Goal: Task Accomplishment & Management: Complete application form

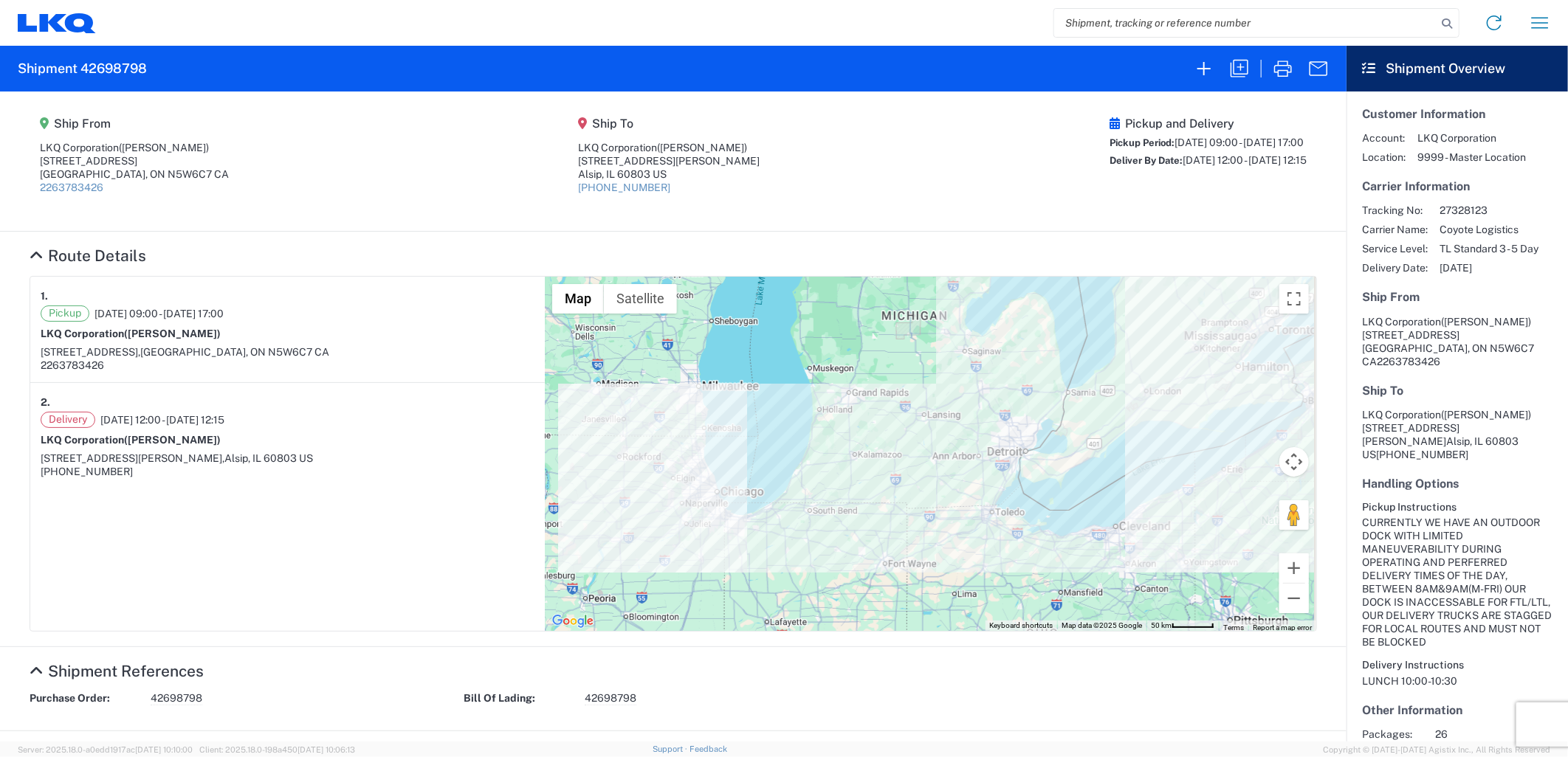
click at [1246, 19] on input "search" at bounding box center [1245, 23] width 383 height 28
paste input "56527858"
type input "56527858"
click at [1450, 25] on icon at bounding box center [1447, 24] width 21 height 21
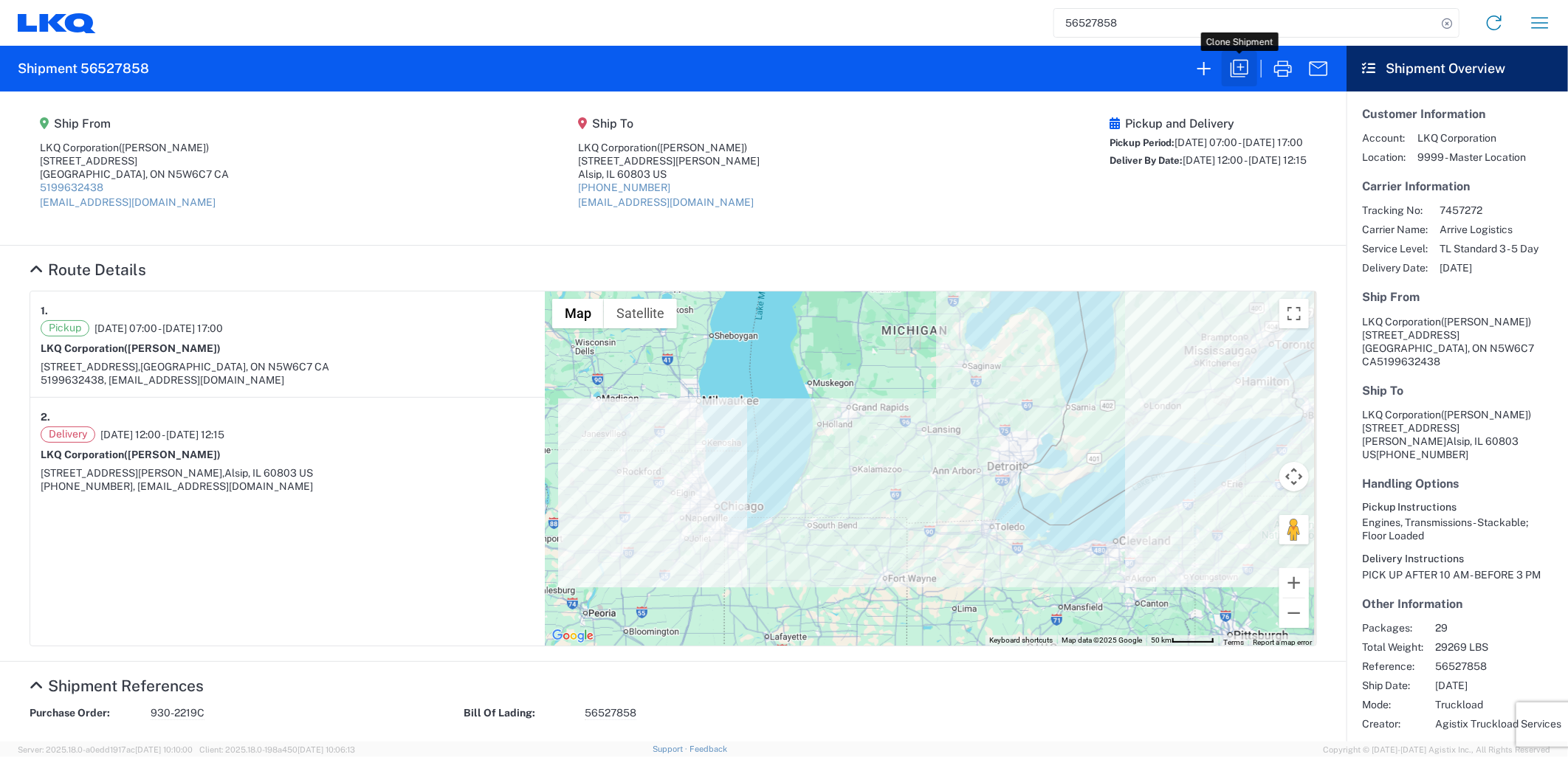
click at [1233, 64] on icon "button" at bounding box center [1239, 68] width 24 height 24
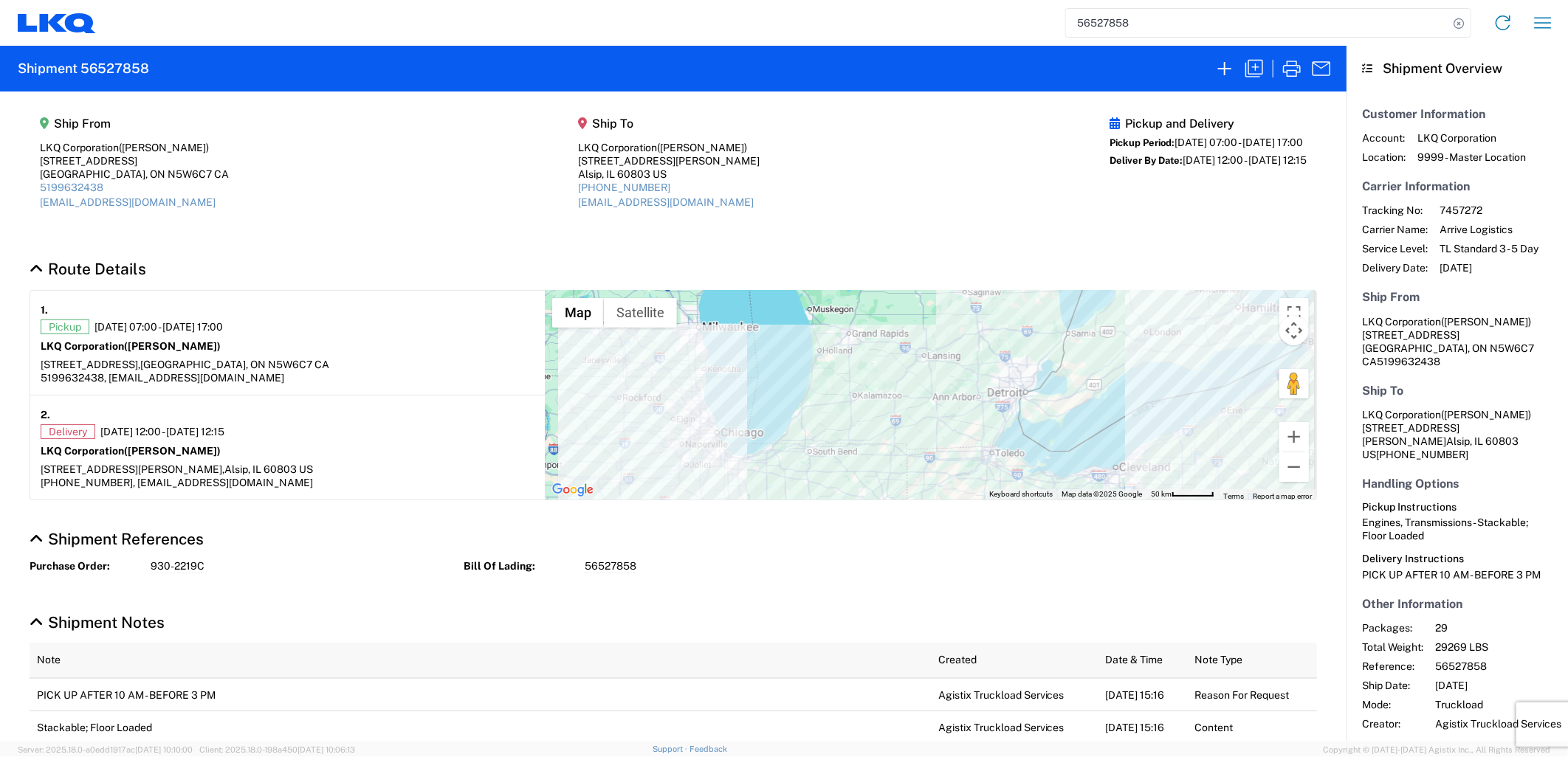
select select "FULL"
select select "LBS"
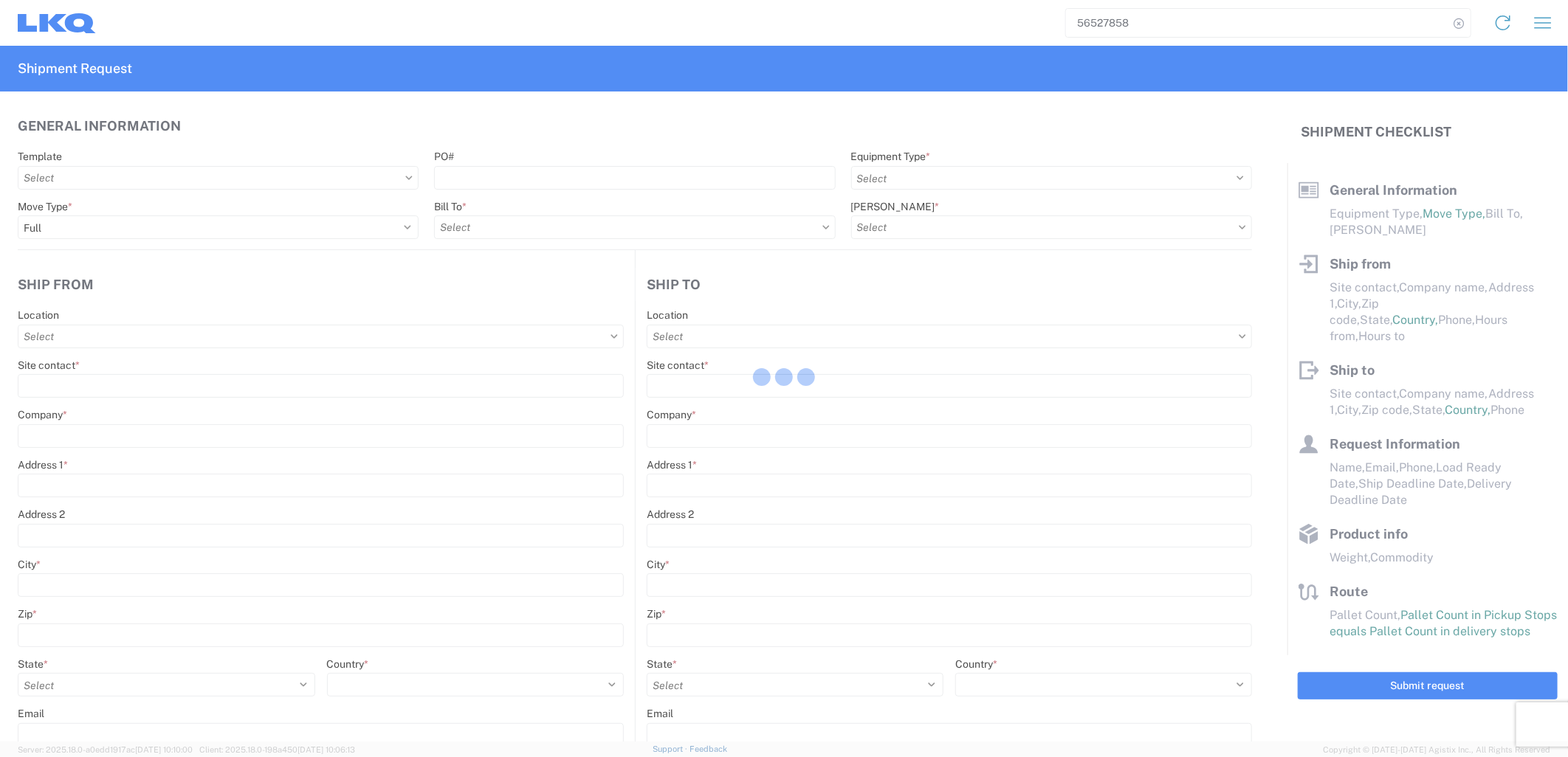
select select "STDV"
type input "[PERSON_NAME]"
type input "LKQ Corporation"
type input "[STREET_ADDRESS]"
type input "[GEOGRAPHIC_DATA]"
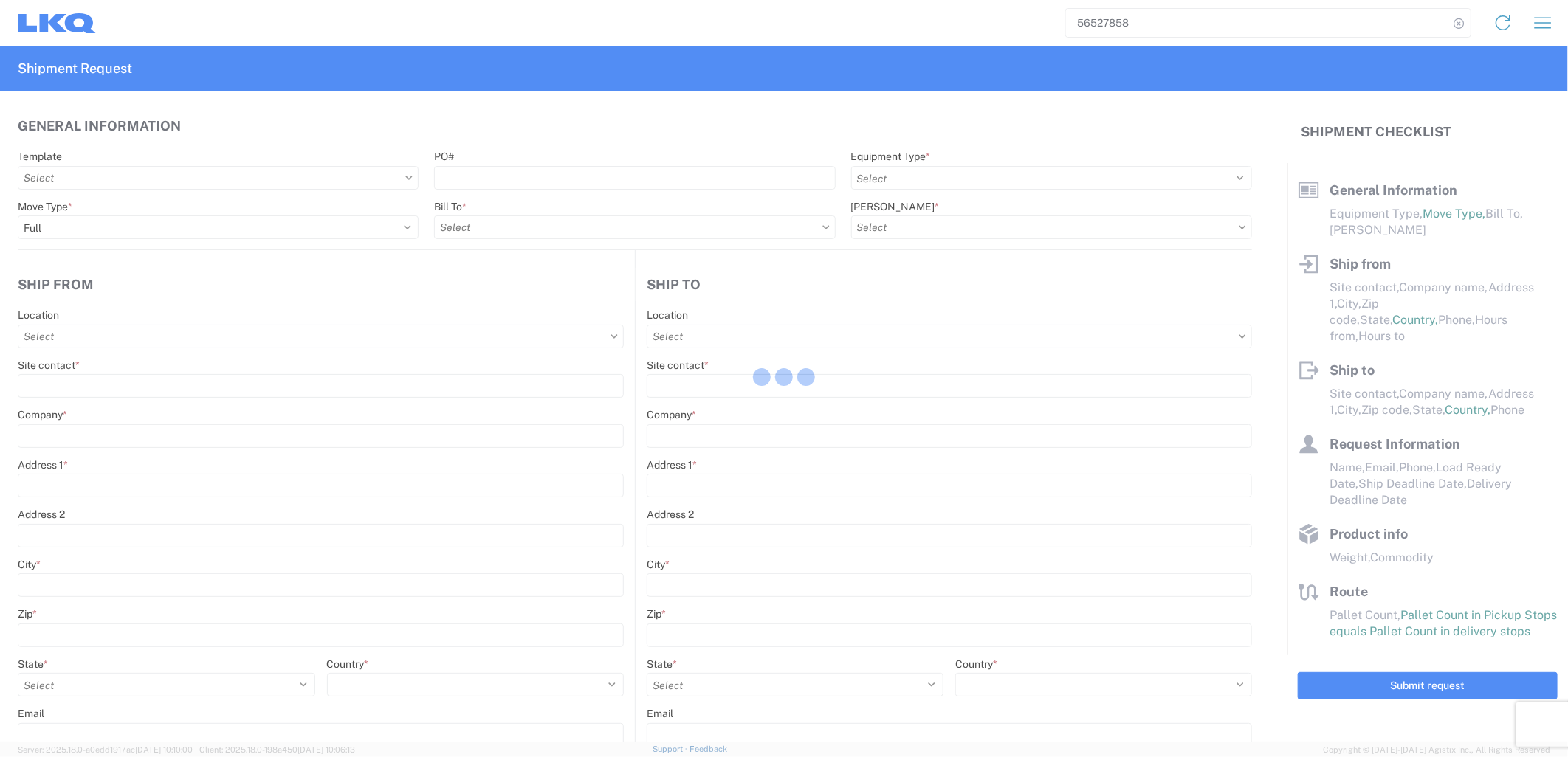
type input "N5W6C7"
type input "[EMAIL_ADDRESS][DOMAIN_NAME]"
type input "[PERSON_NAME]"
type input "LKQ Corporation"
type input "[STREET_ADDRESS][PERSON_NAME]"
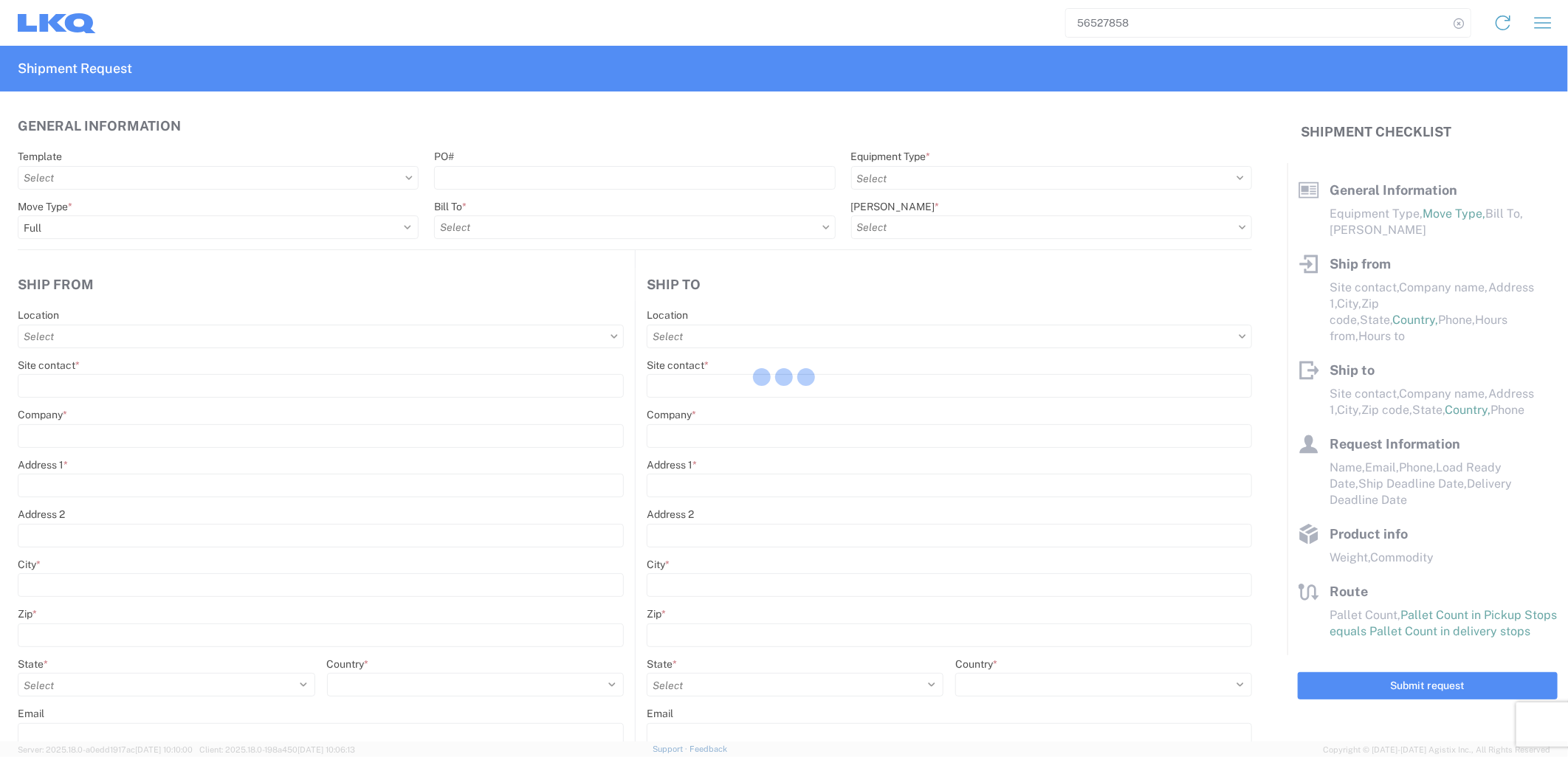
type input "Suite C"
type input "Alsip"
type input "60803"
type input "[EMAIL_ADDRESS][DOMAIN_NAME]"
type input "[PERSON_NAME]"
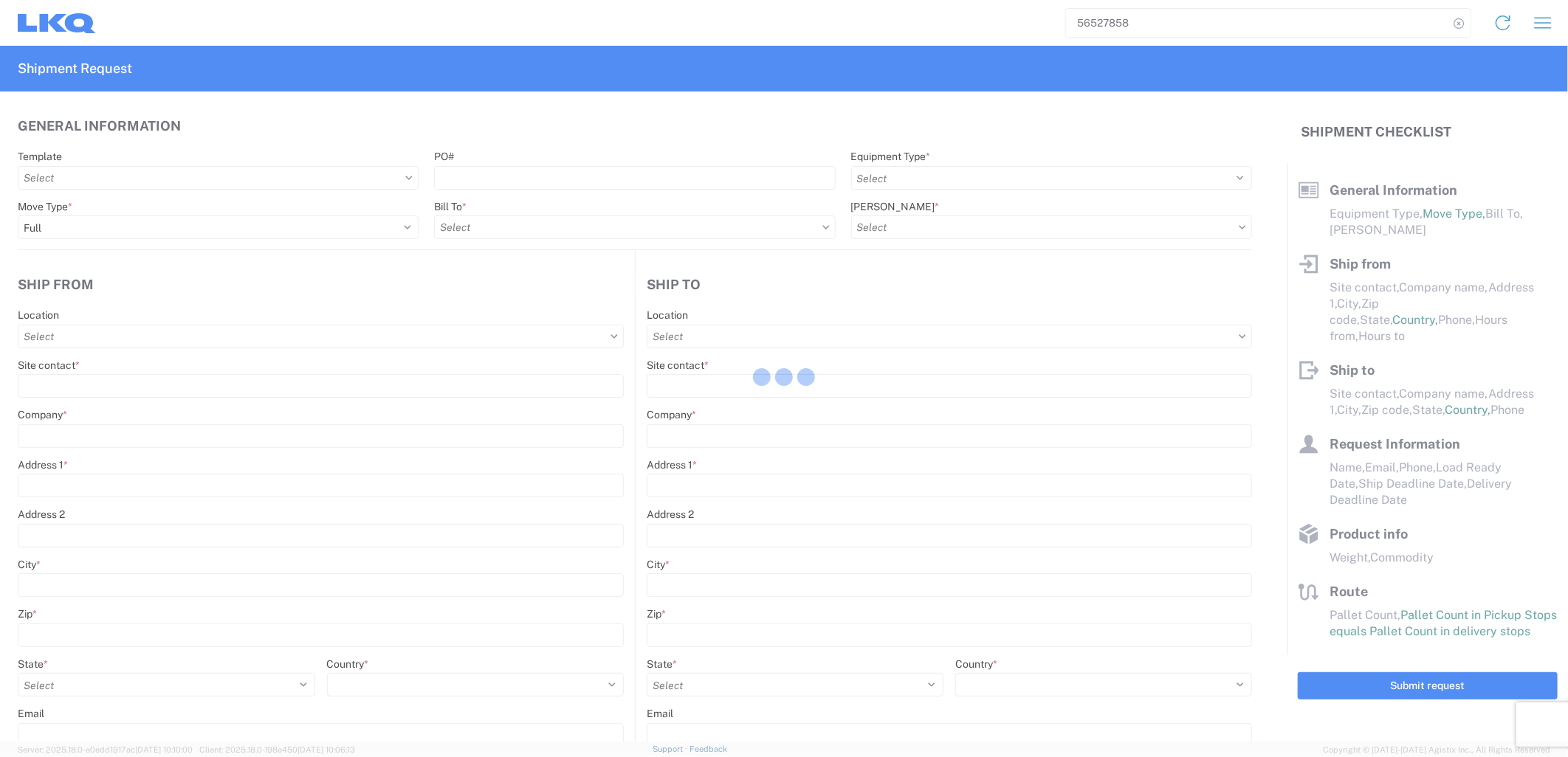
type input "[EMAIL_ADDRESS][DOMAIN_NAME]"
type input "2263783426"
type input "[DATE]"
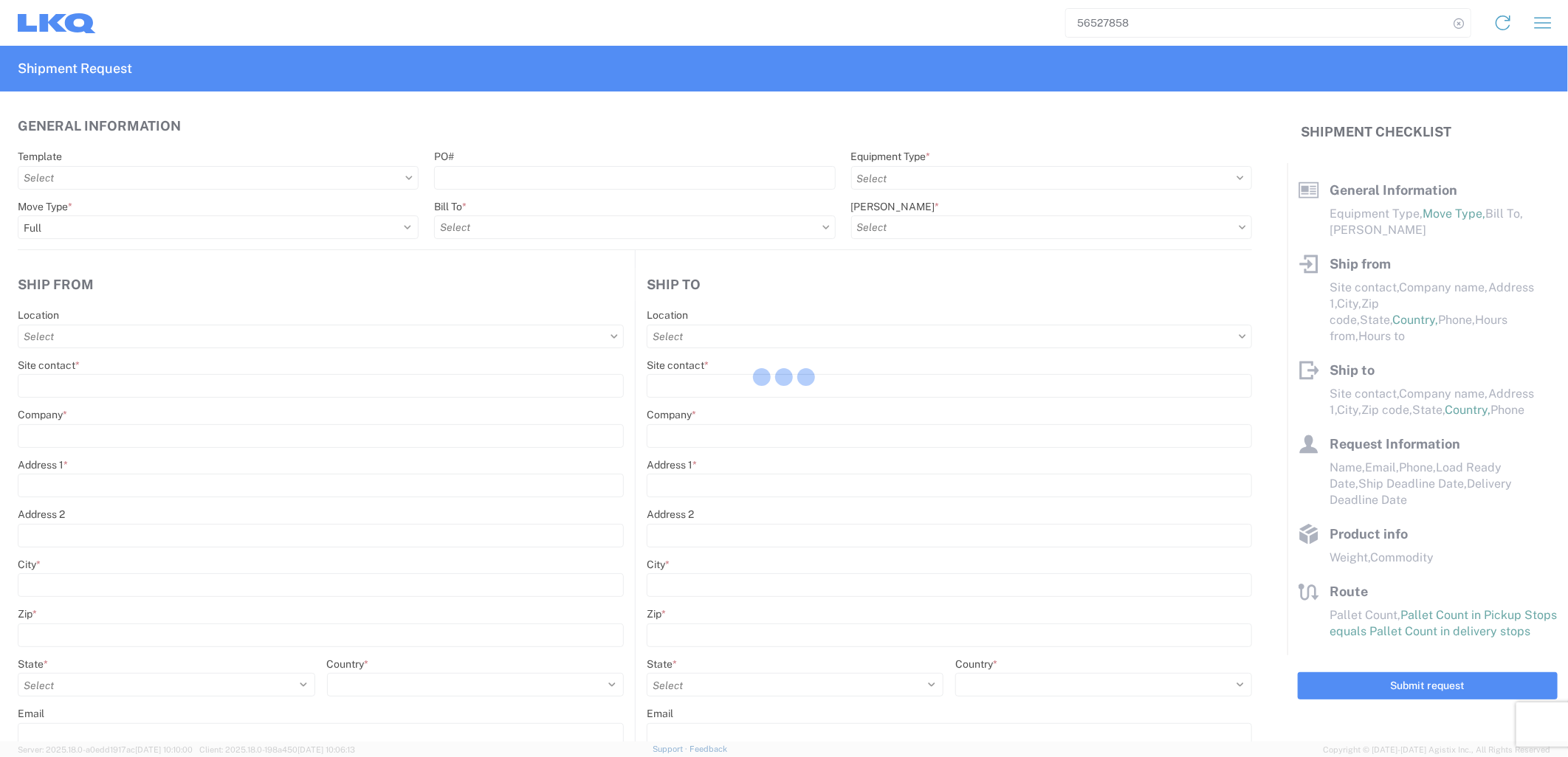
type textarea "PICK UP AFTER 10 AM - BEFORE 3 PM"
type input "29269"
type input "Engines, Transmissions"
type input "29"
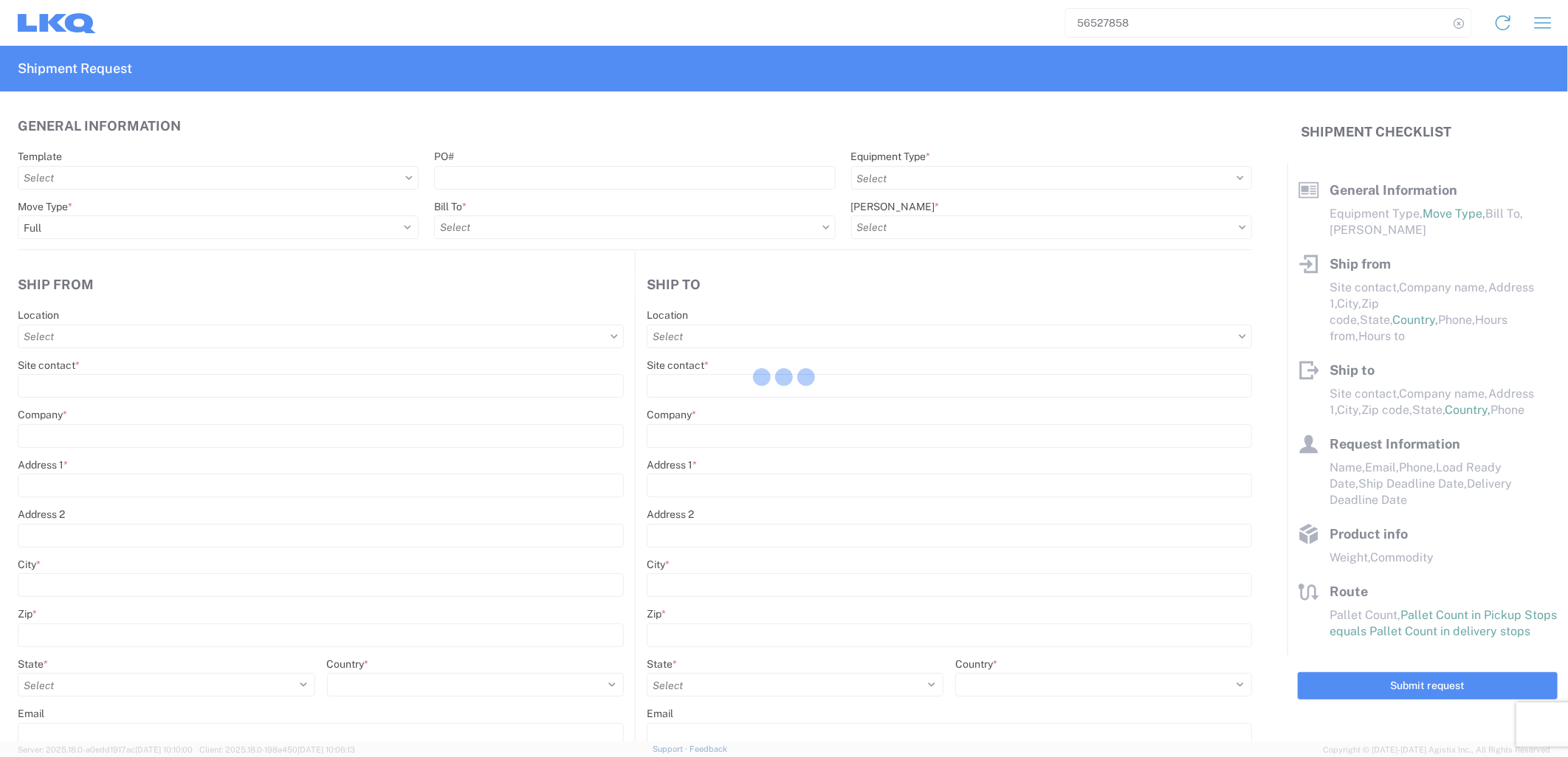
type input "29"
type input "82944"
type input "69120"
type input "82944"
select select "IN"
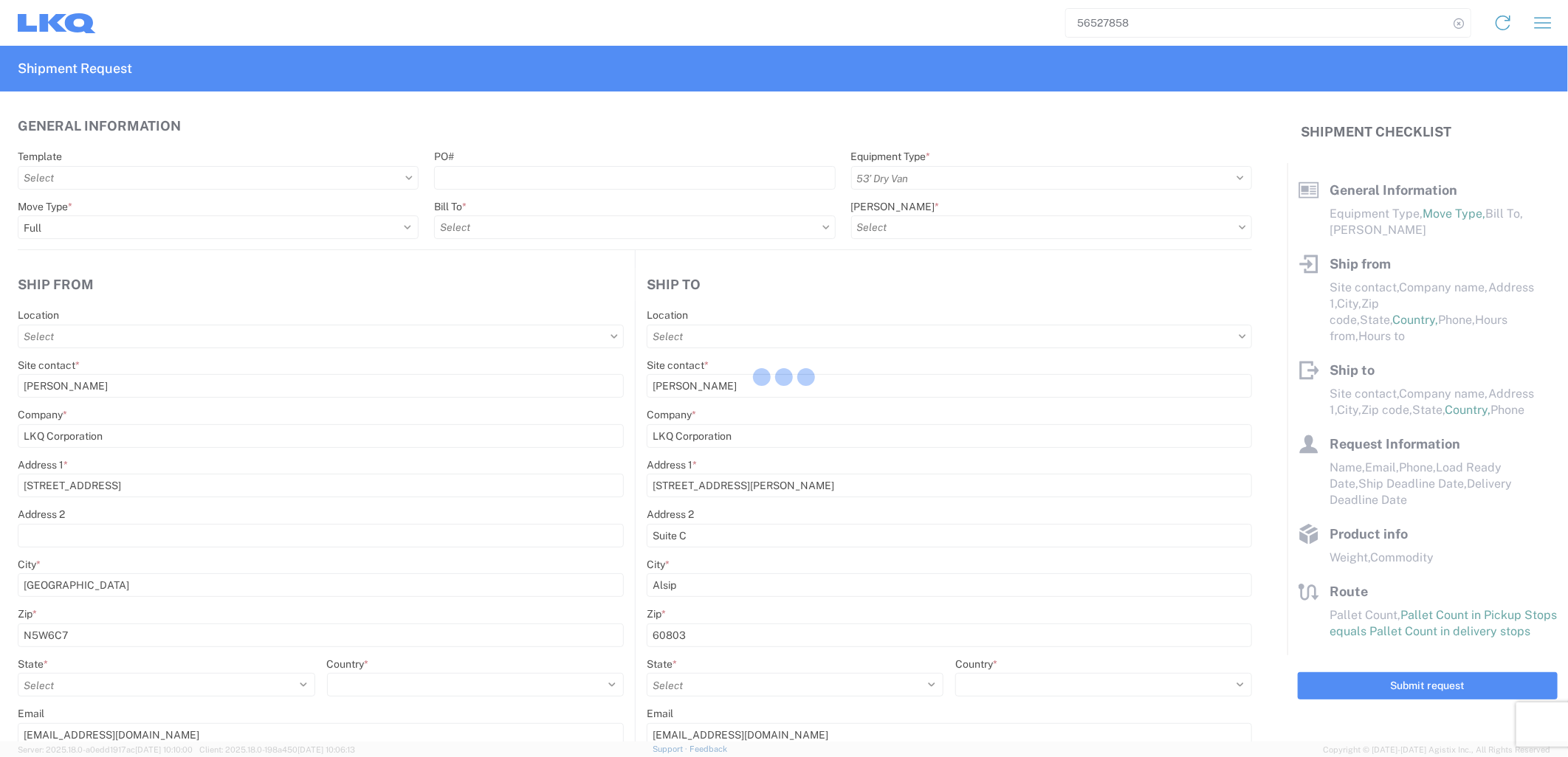
select select "CA"
select select "US"
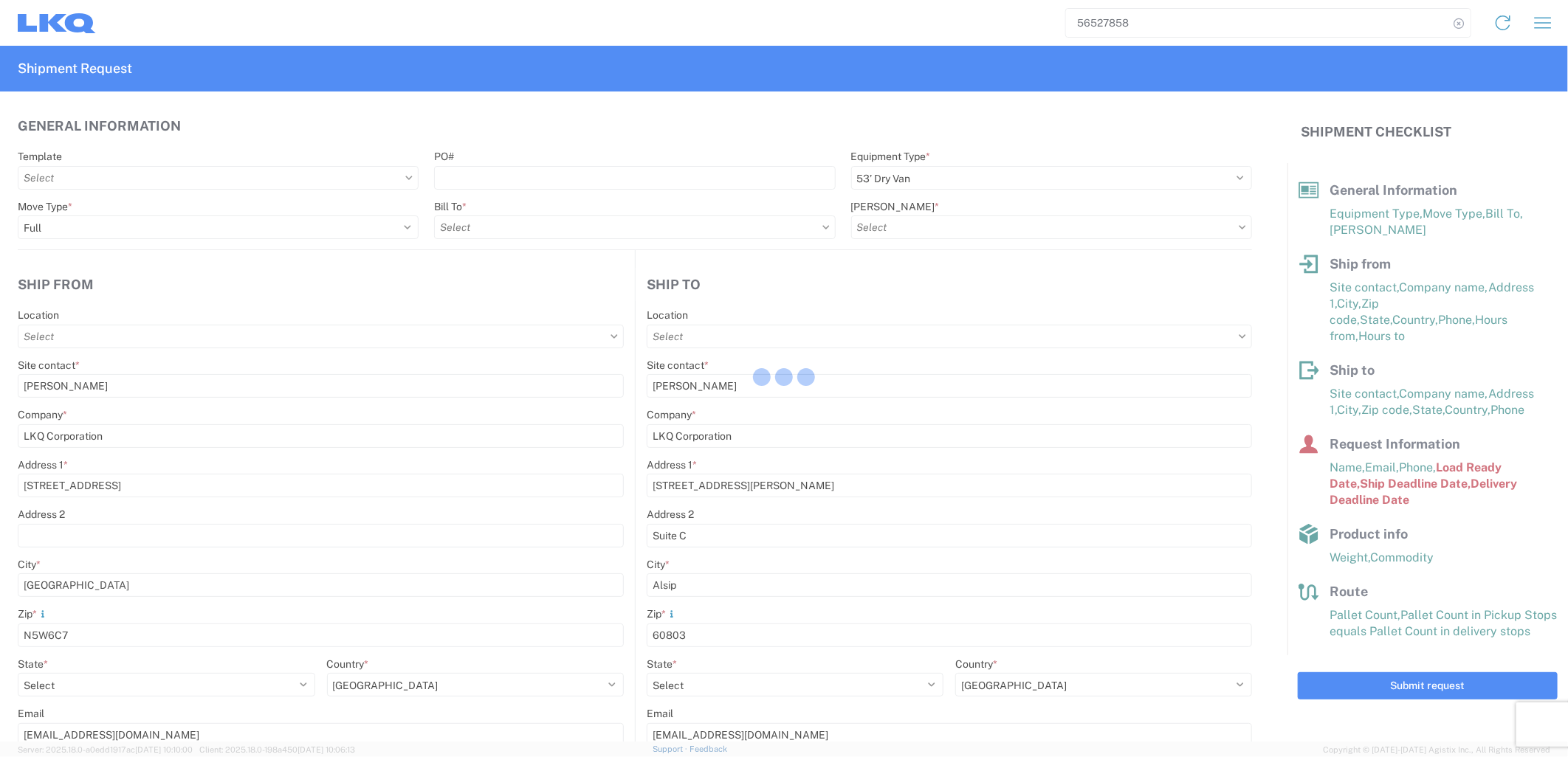
type input "7135 - LKQ [GEOGRAPHIC_DATA]"
type input "7135-6300-66000-0000 - 7135 Freight Out"
type input "1635 - [PERSON_NAME]"
type input "7135 - LKQ [GEOGRAPHIC_DATA]"
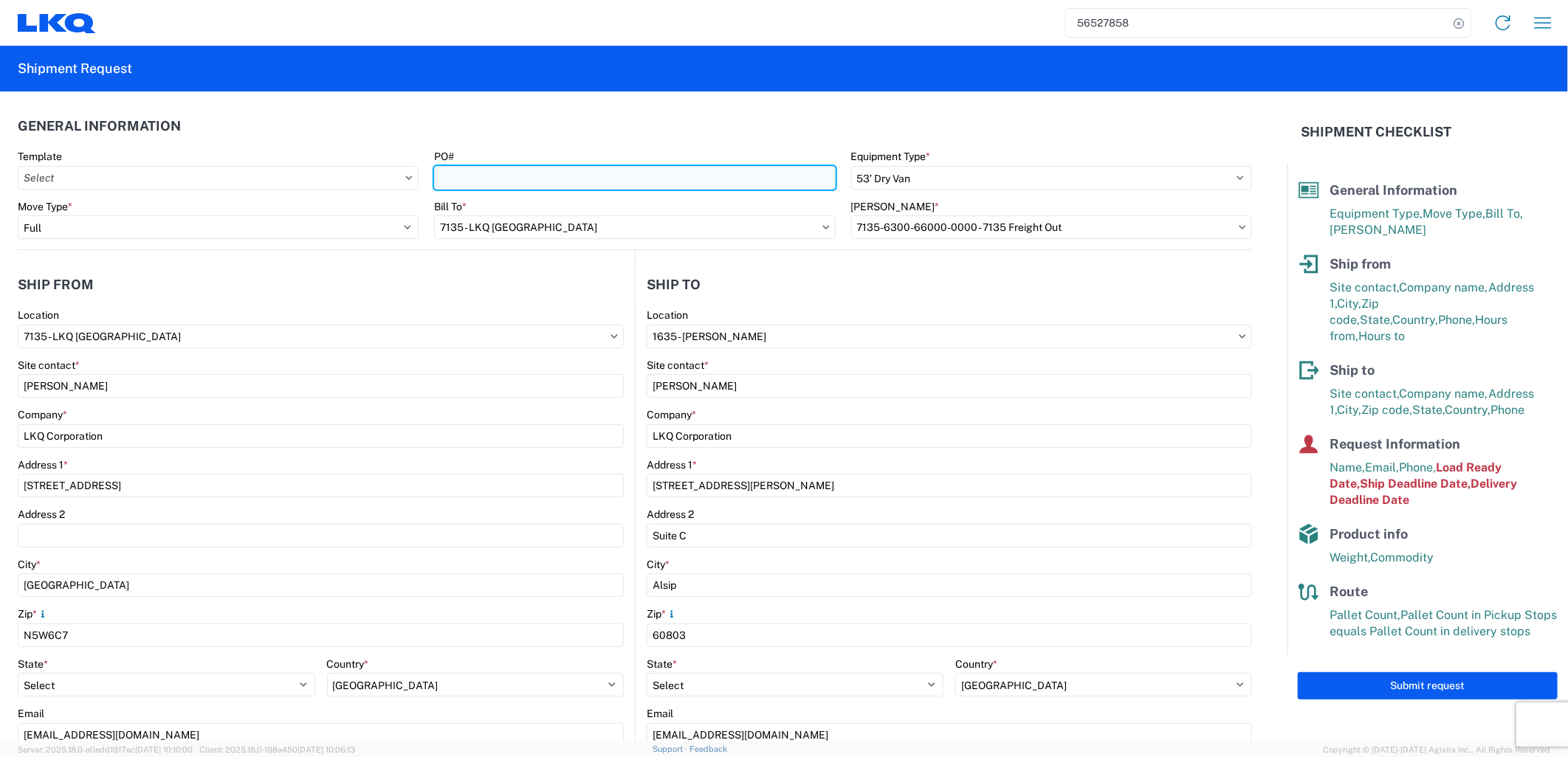
click at [496, 175] on input "PO#" at bounding box center [634, 178] width 401 height 24
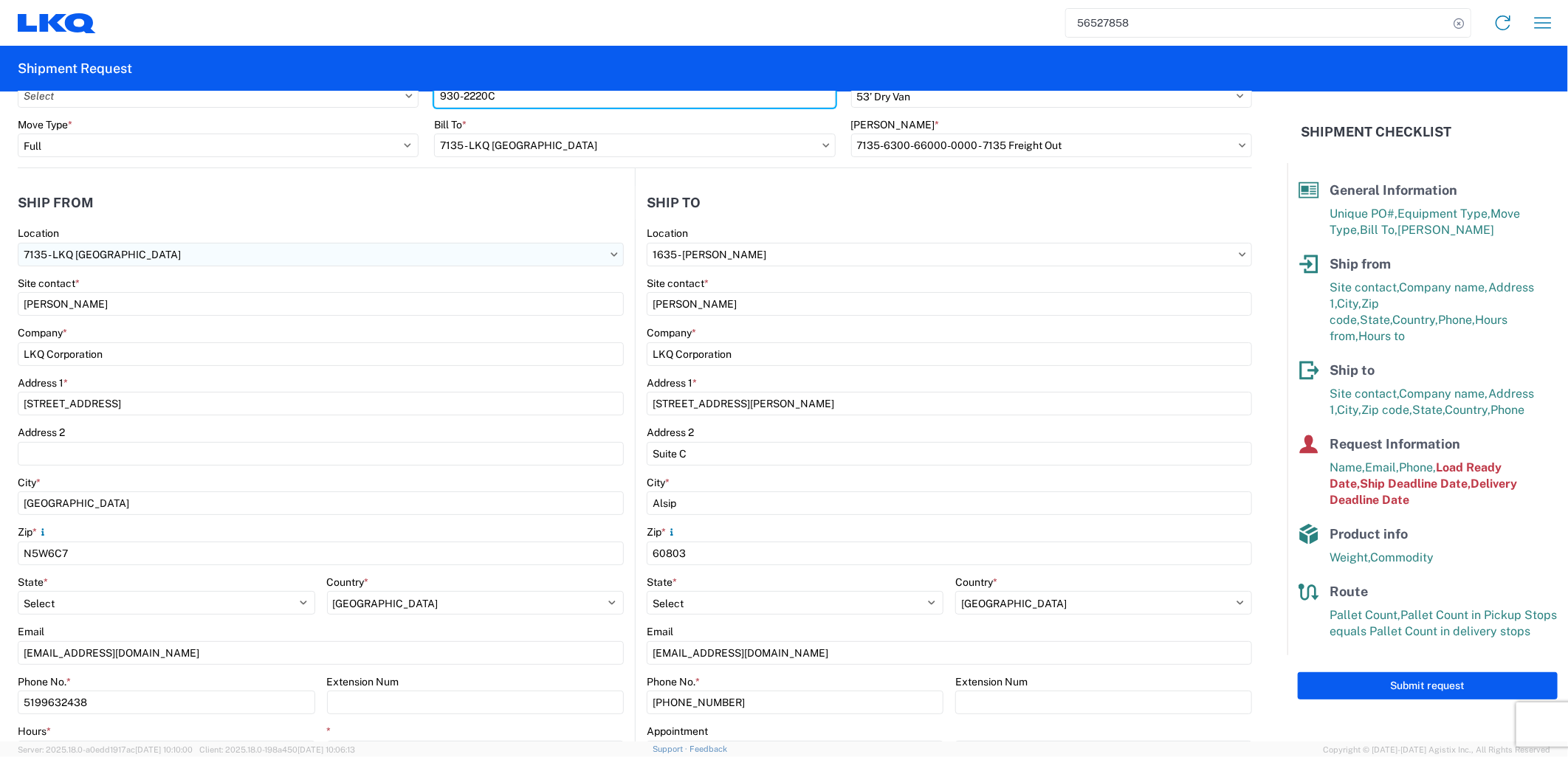
type input "930-2220C"
click at [194, 254] on input "7135 - LKQ [GEOGRAPHIC_DATA]" at bounding box center [321, 255] width 606 height 24
type input "7135"
click at [121, 318] on div "7135 - LKQ [GEOGRAPHIC_DATA]" at bounding box center [150, 320] width 258 height 24
select select "ON"
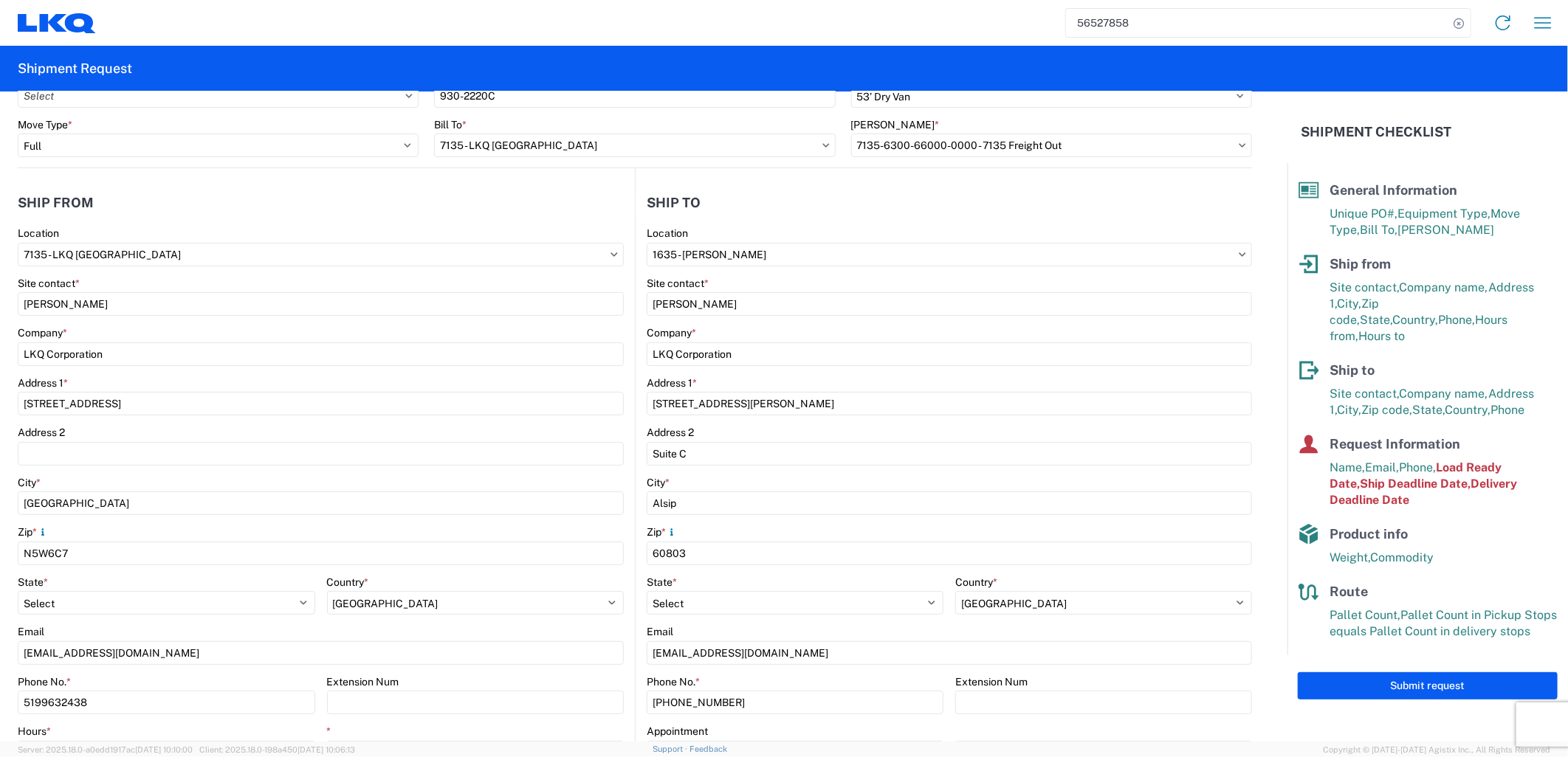
type input "07:00"
type input "17:00"
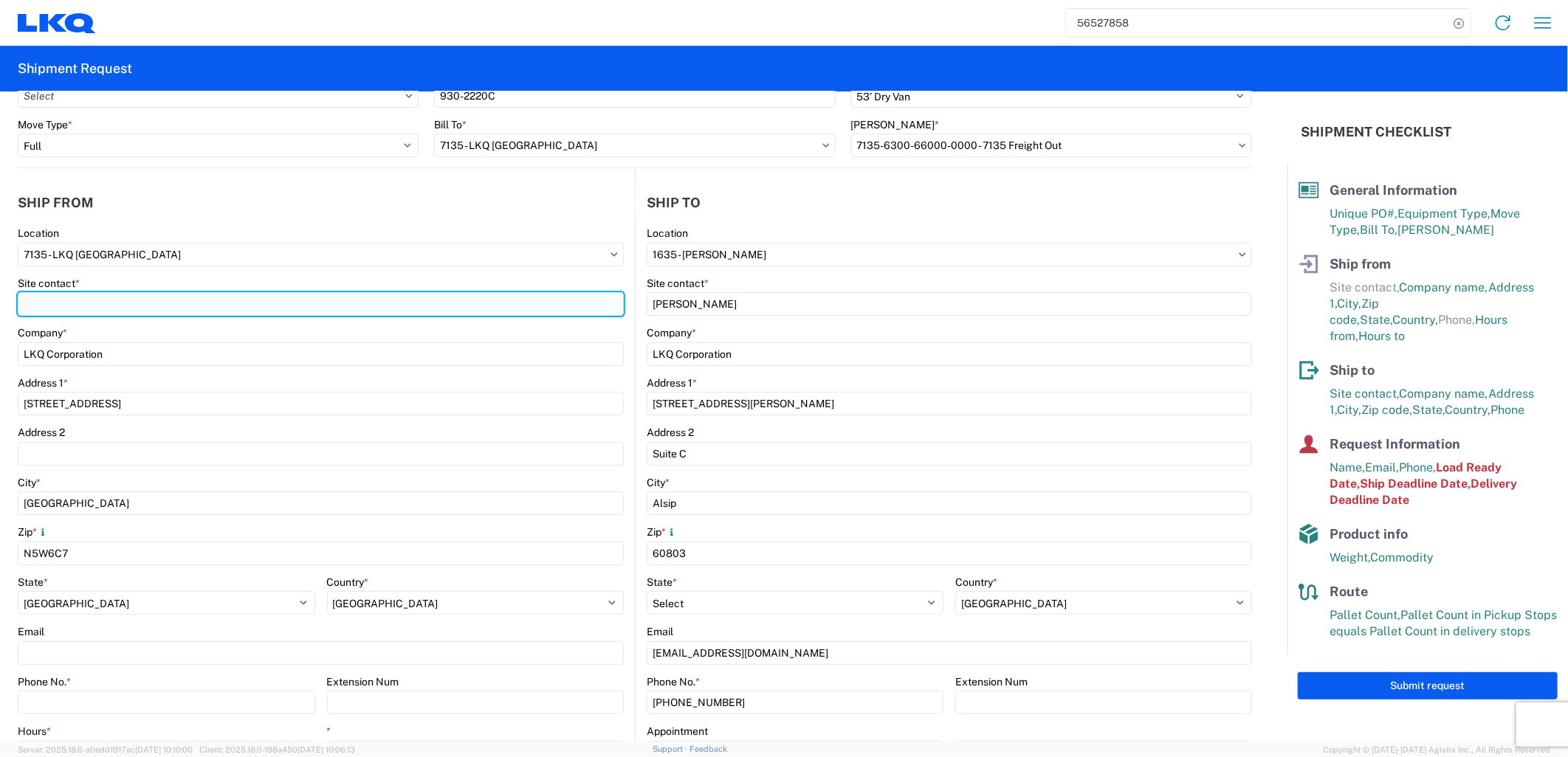
click at [114, 305] on input "Site contact *" at bounding box center [321, 304] width 606 height 24
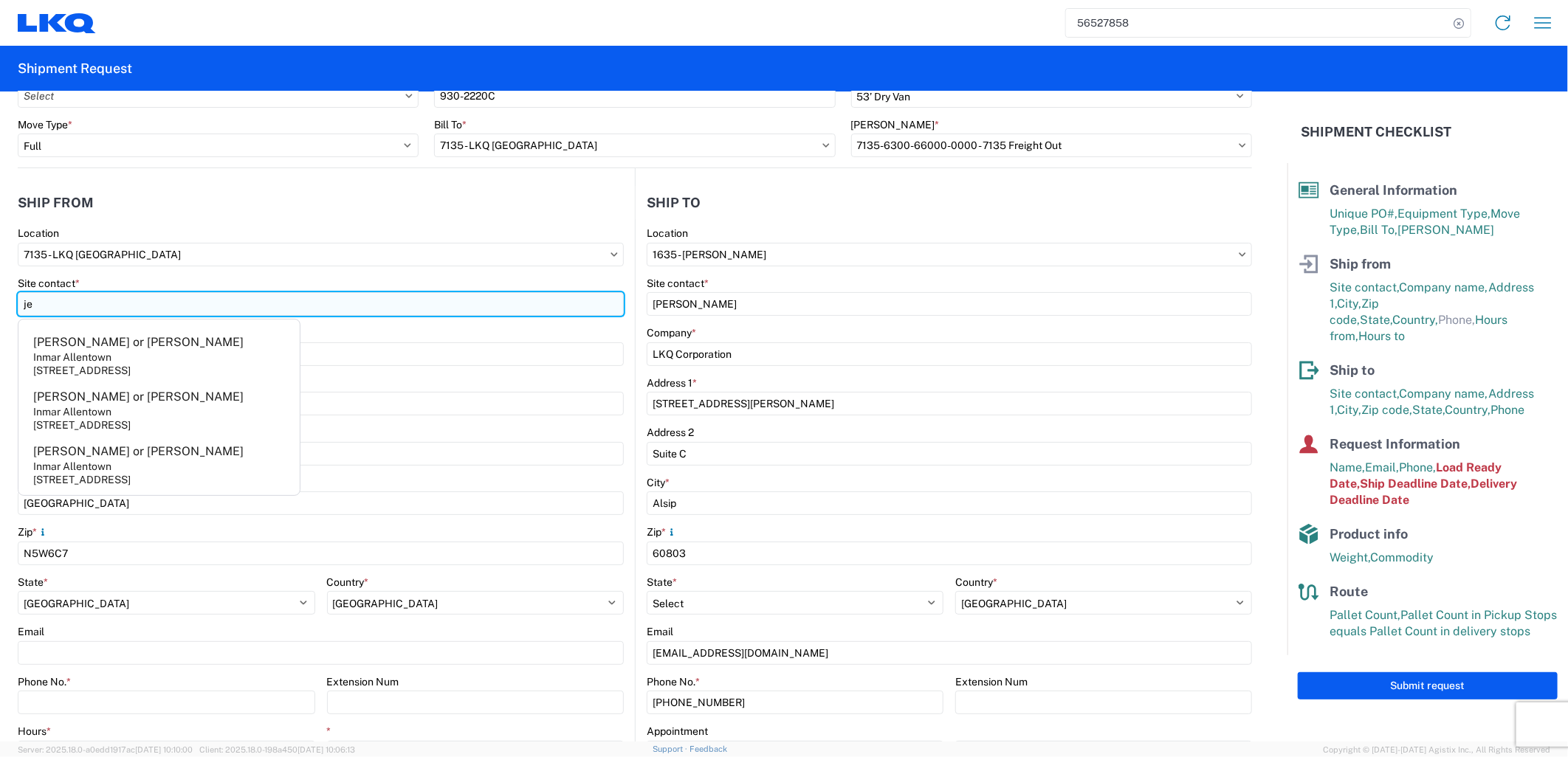
type input "j"
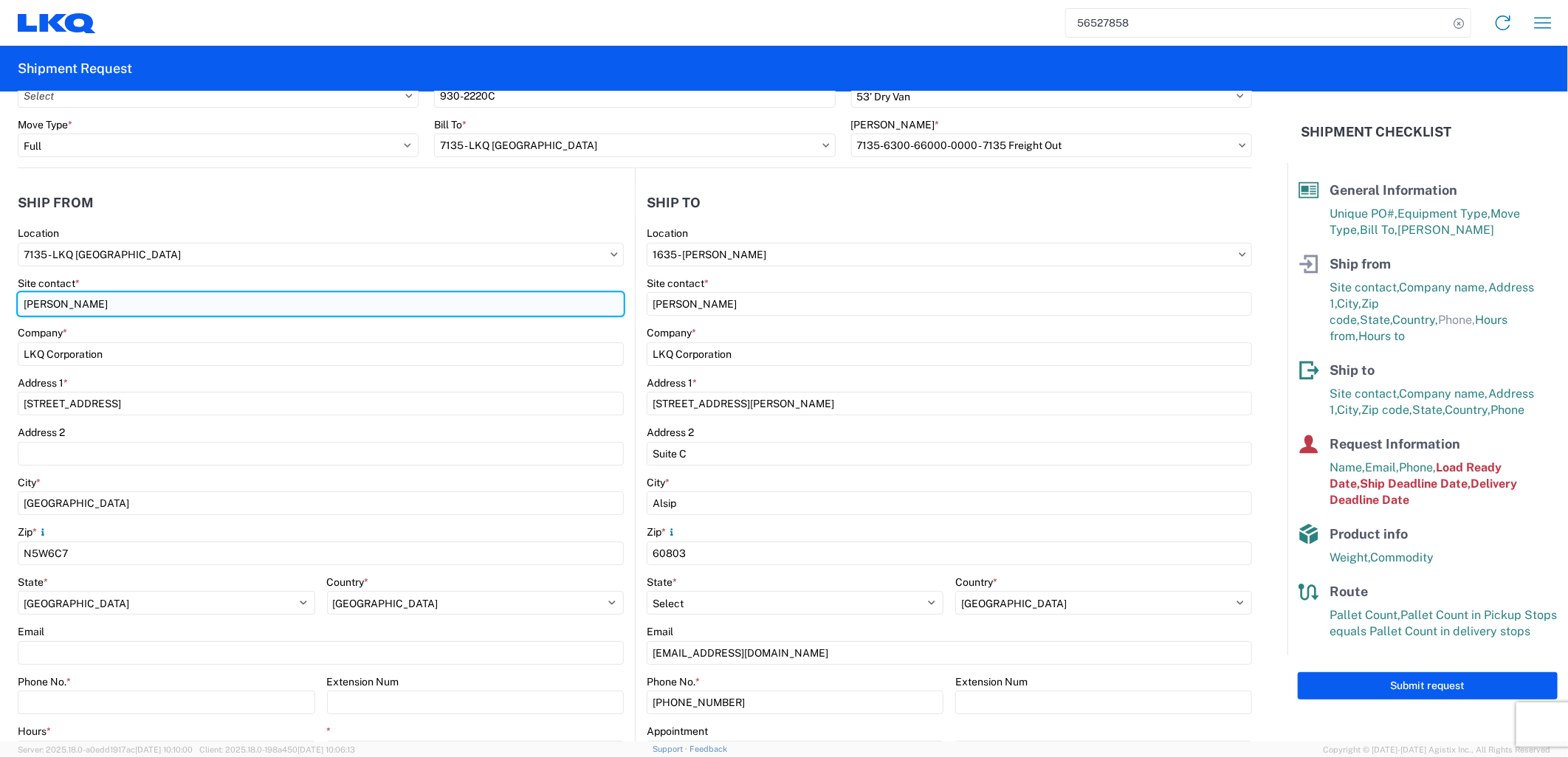
type input "[PERSON_NAME]"
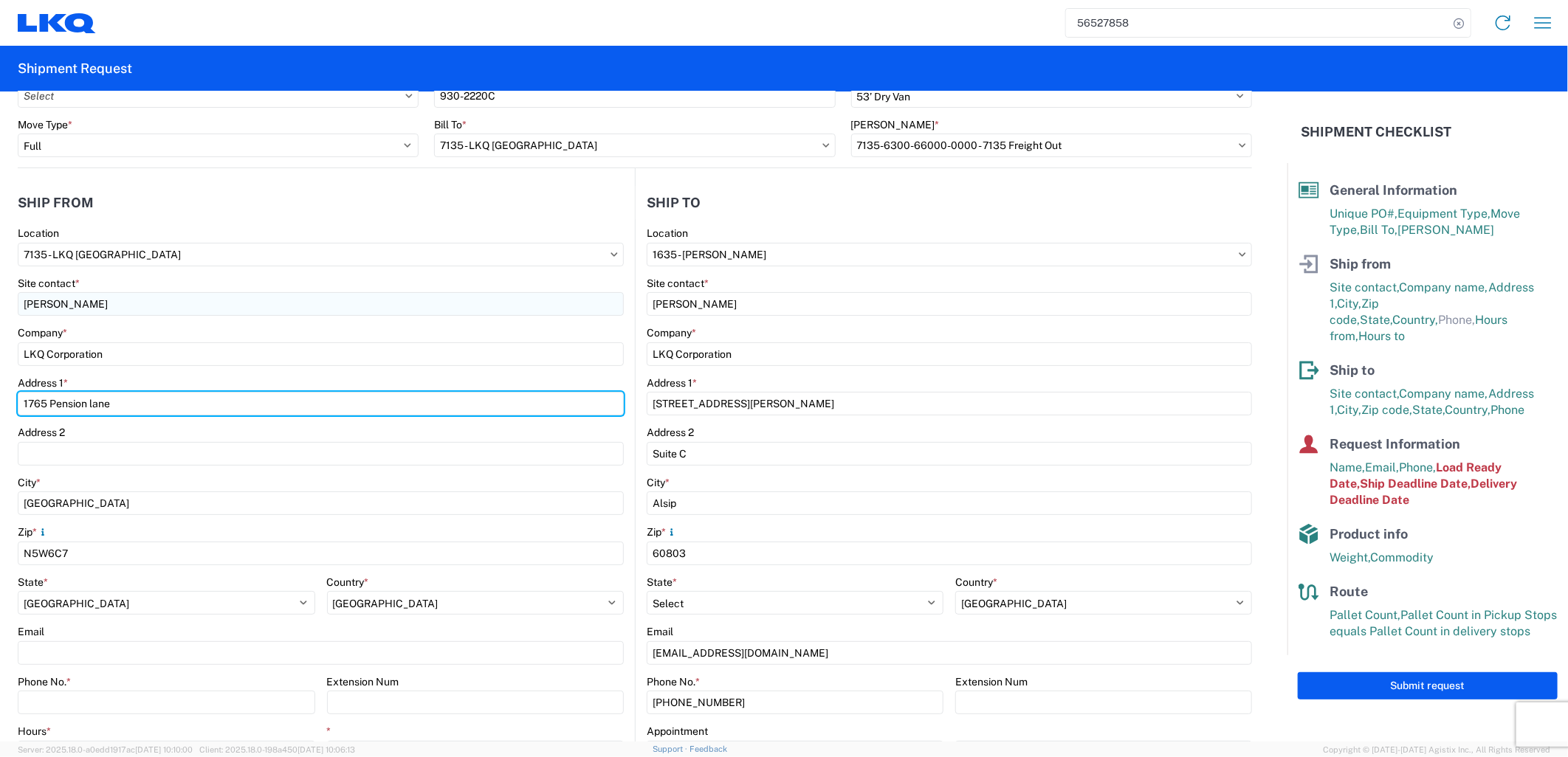
type input "1765 Pension lane"
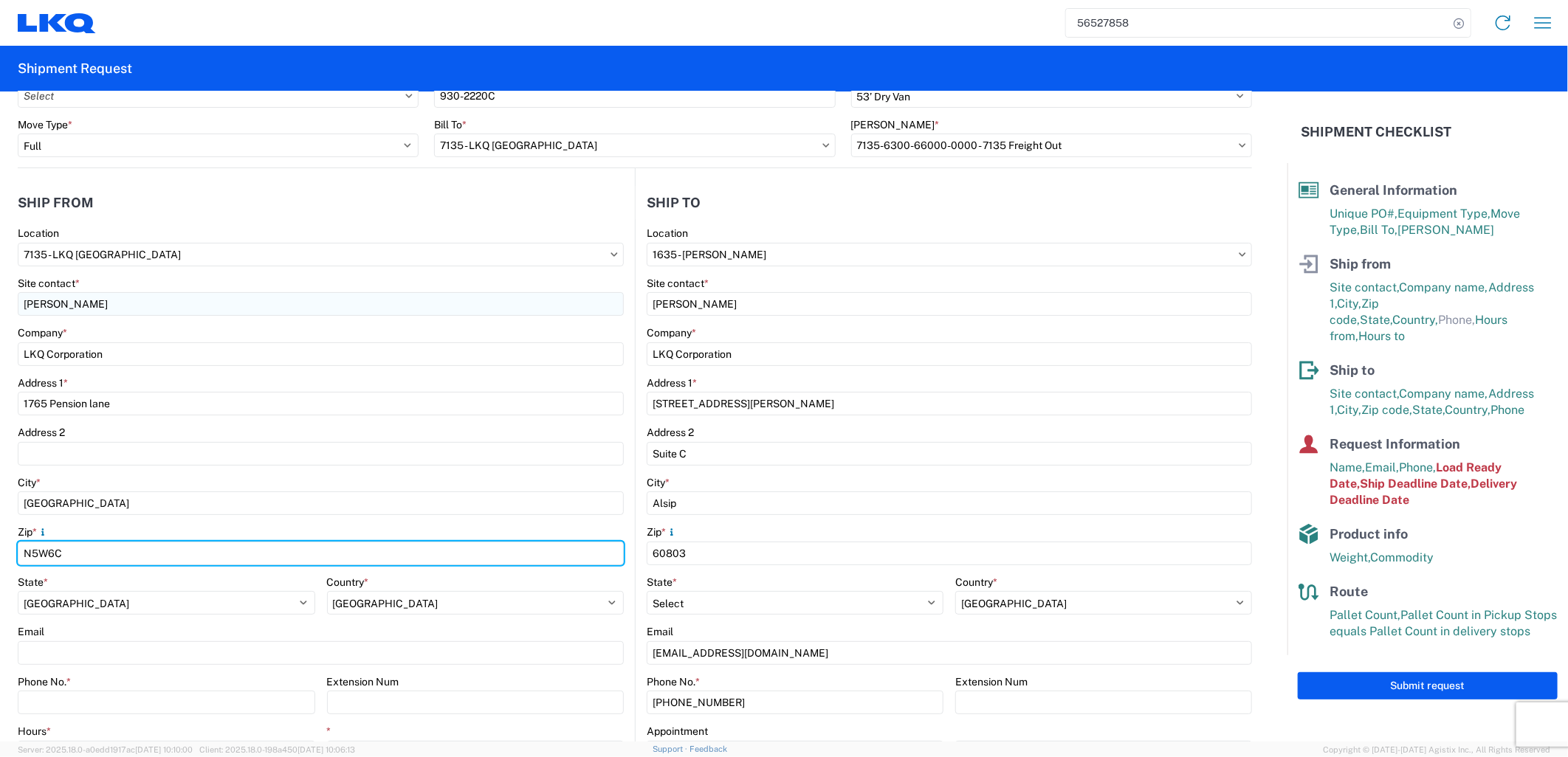
type input "N5W6C7"
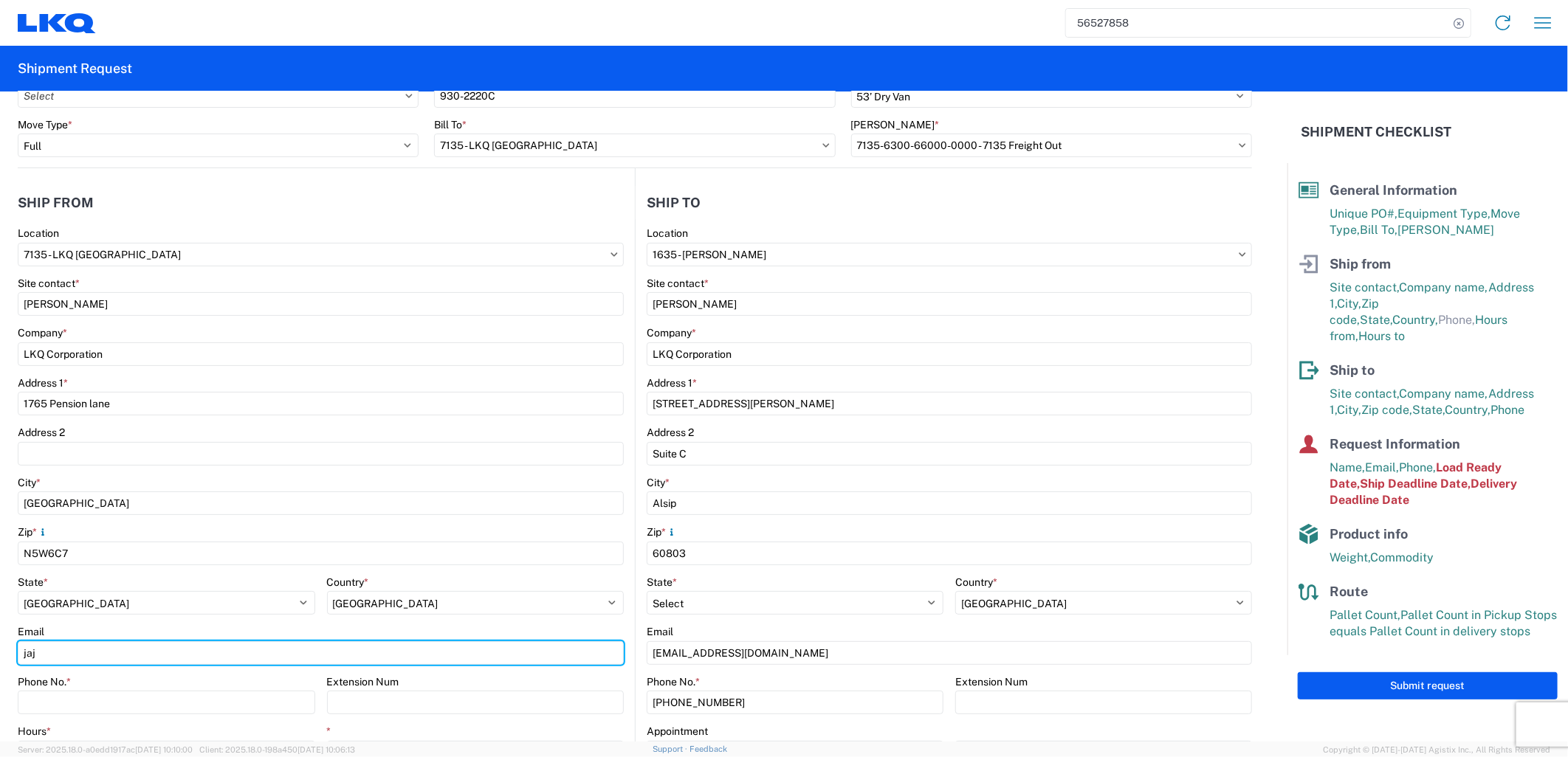
type input "[EMAIL_ADDRESS][DOMAIN_NAME]"
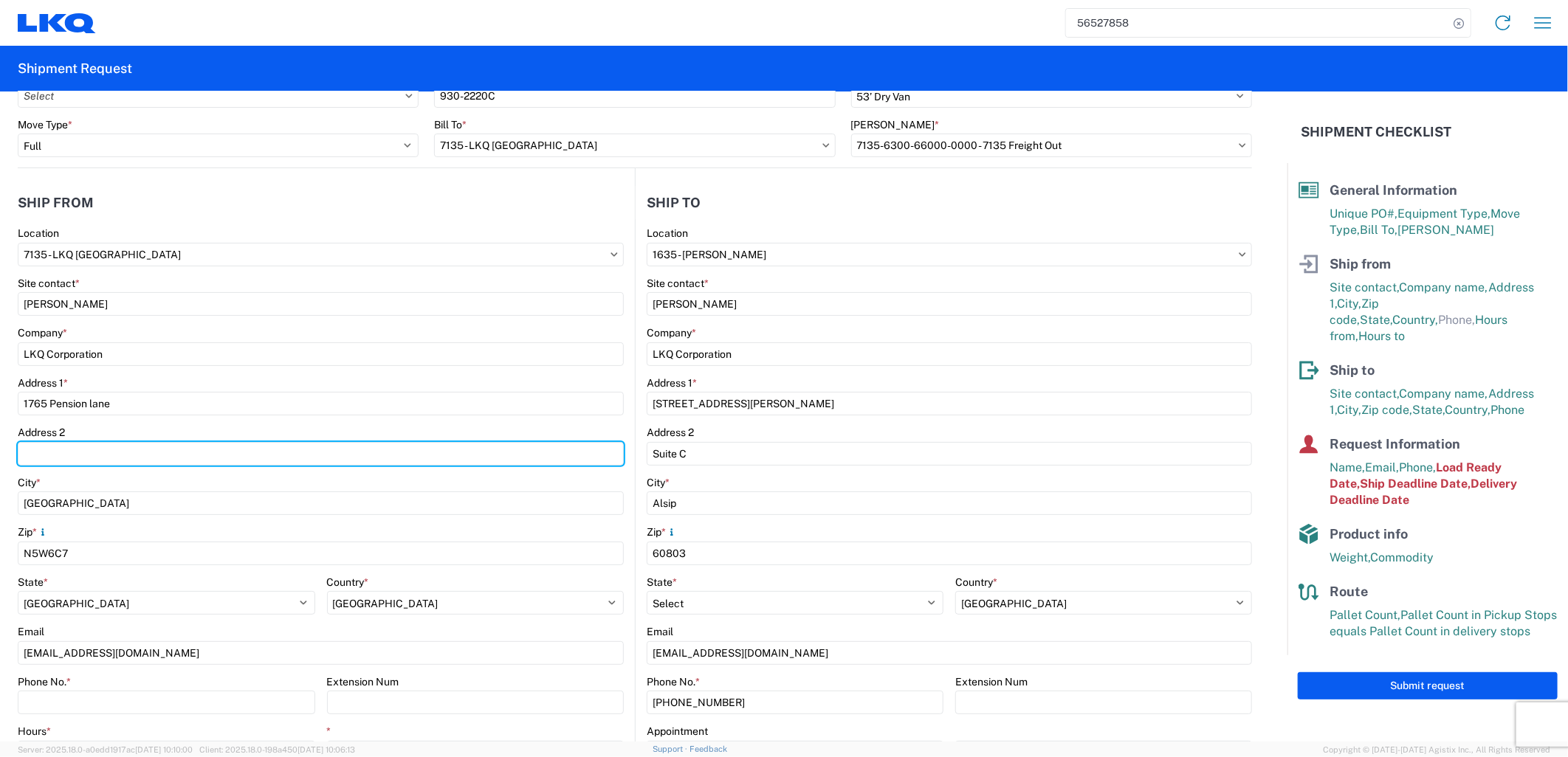
type input "[STREET_ADDRESS]"
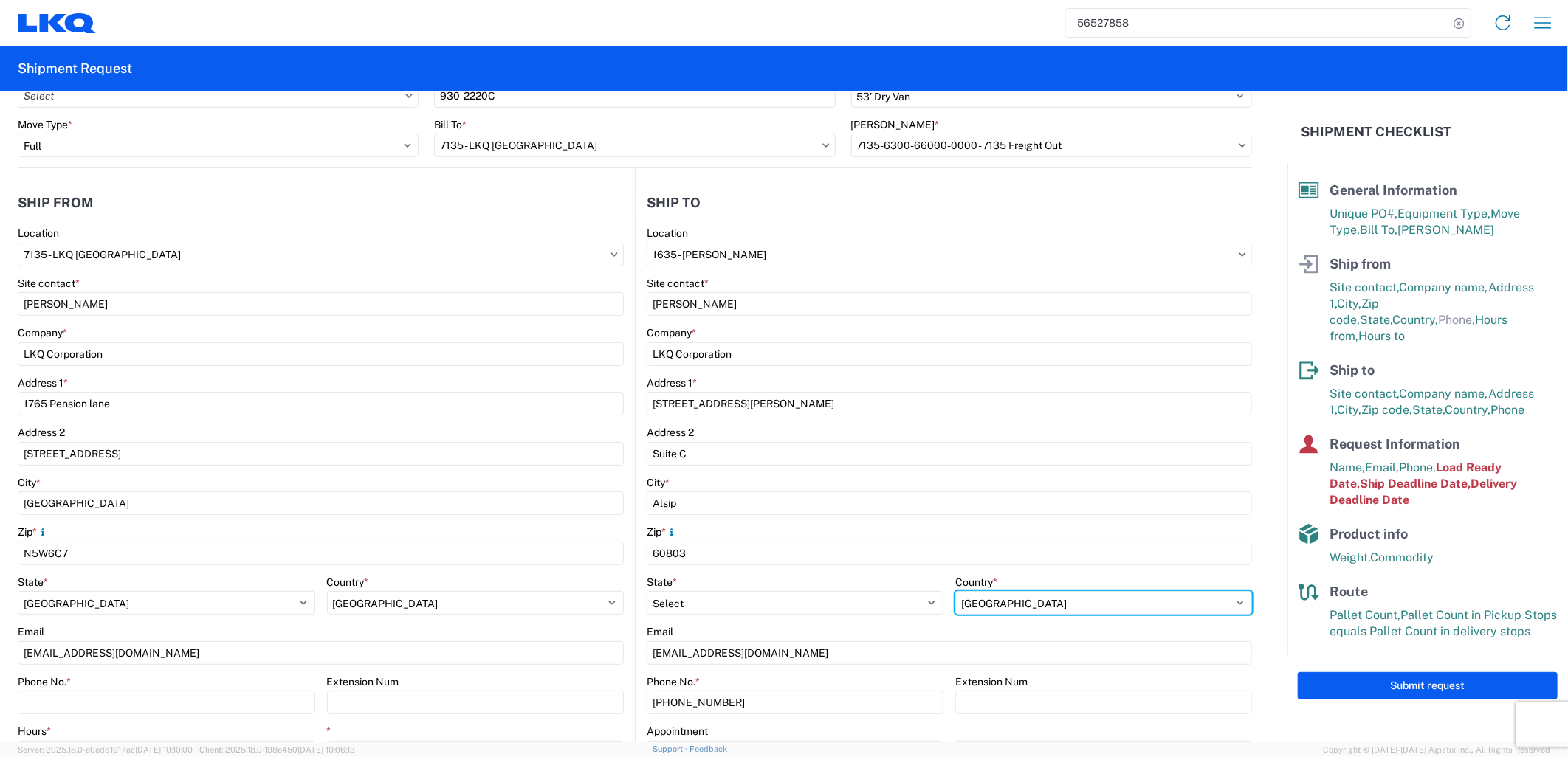
select select "CA"
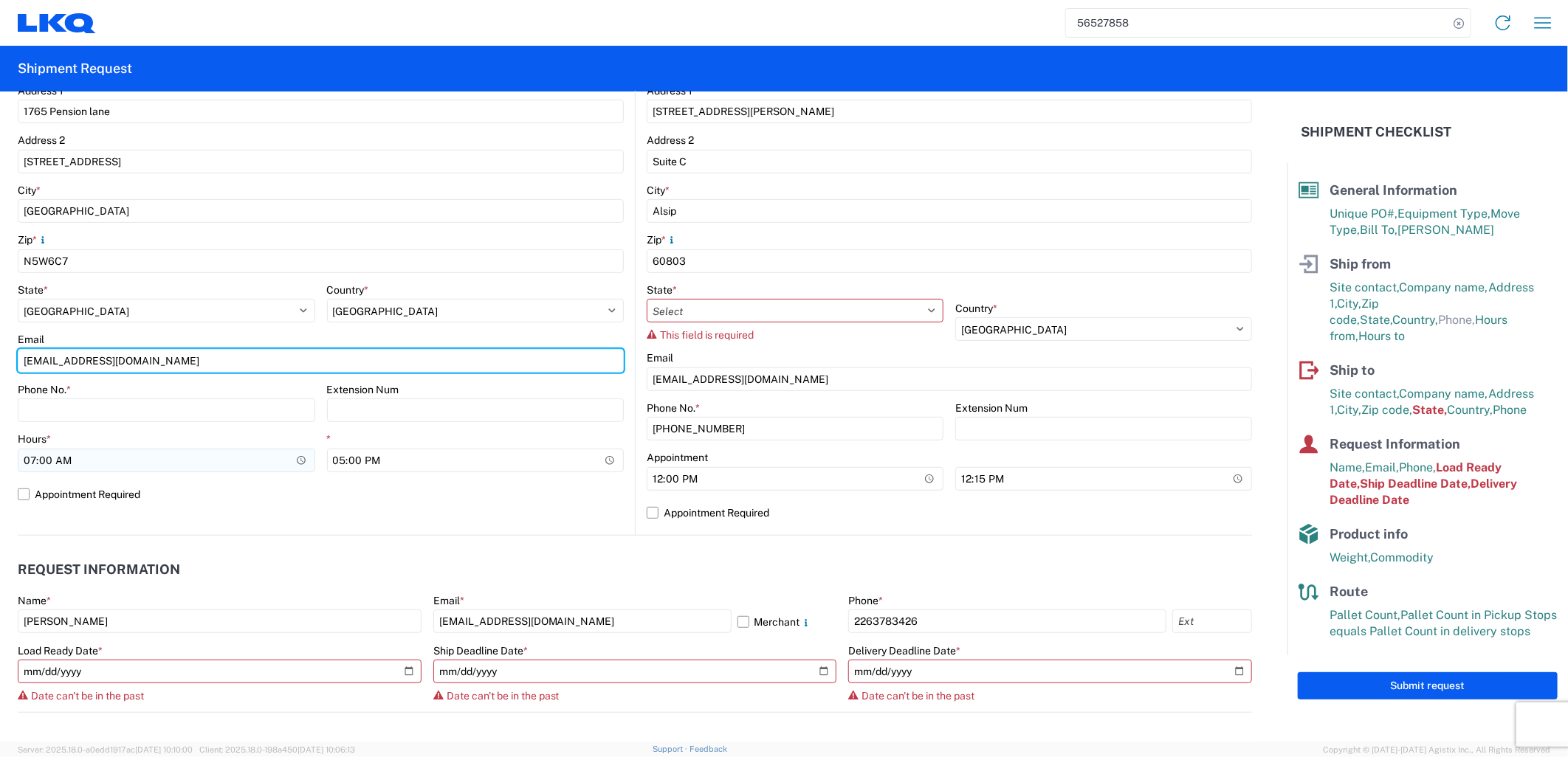
scroll to position [410, 0]
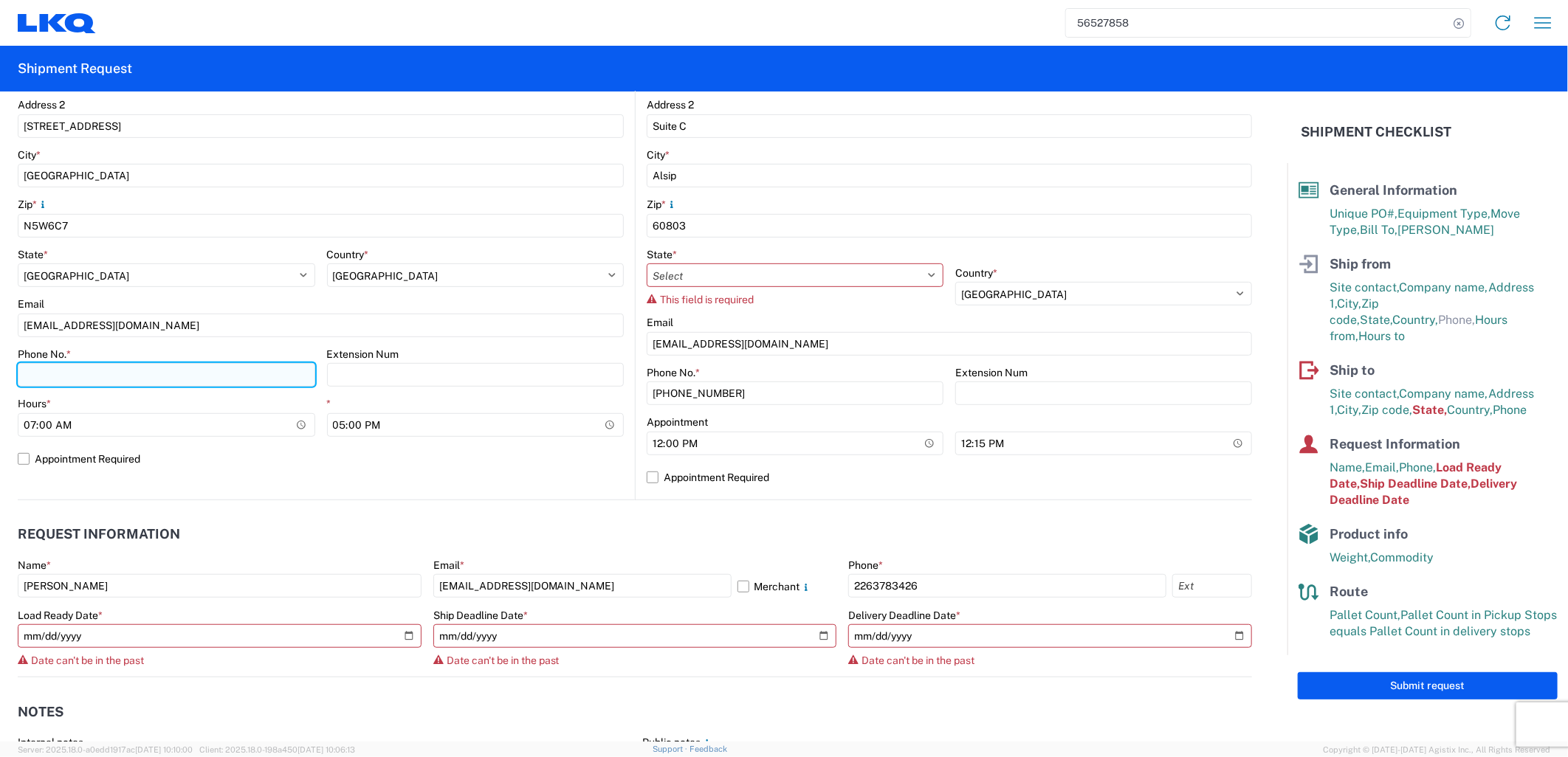
click at [113, 375] on input "Phone No. *" at bounding box center [166, 375] width 298 height 24
type input "2263783426"
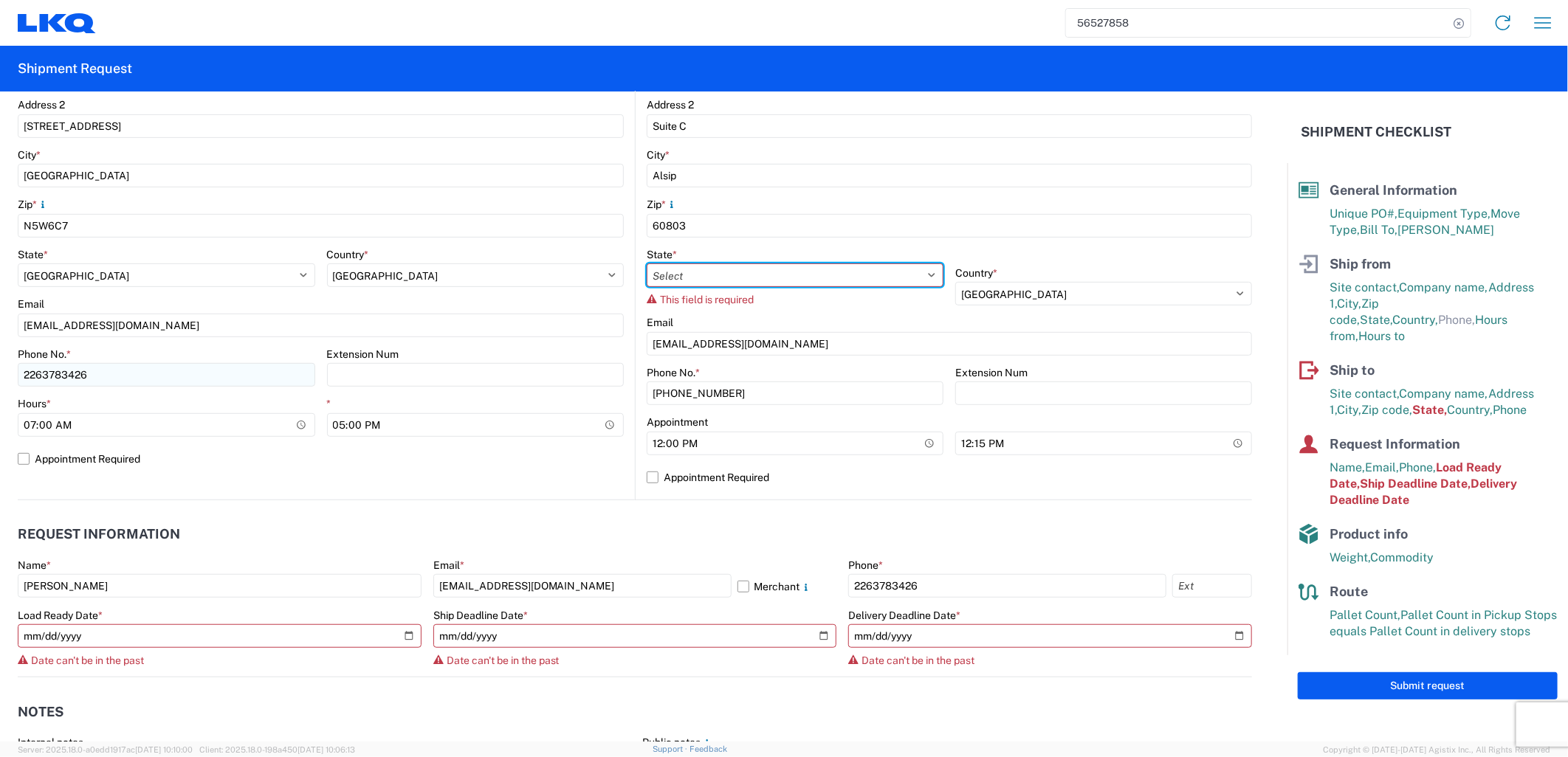
select select "ON"
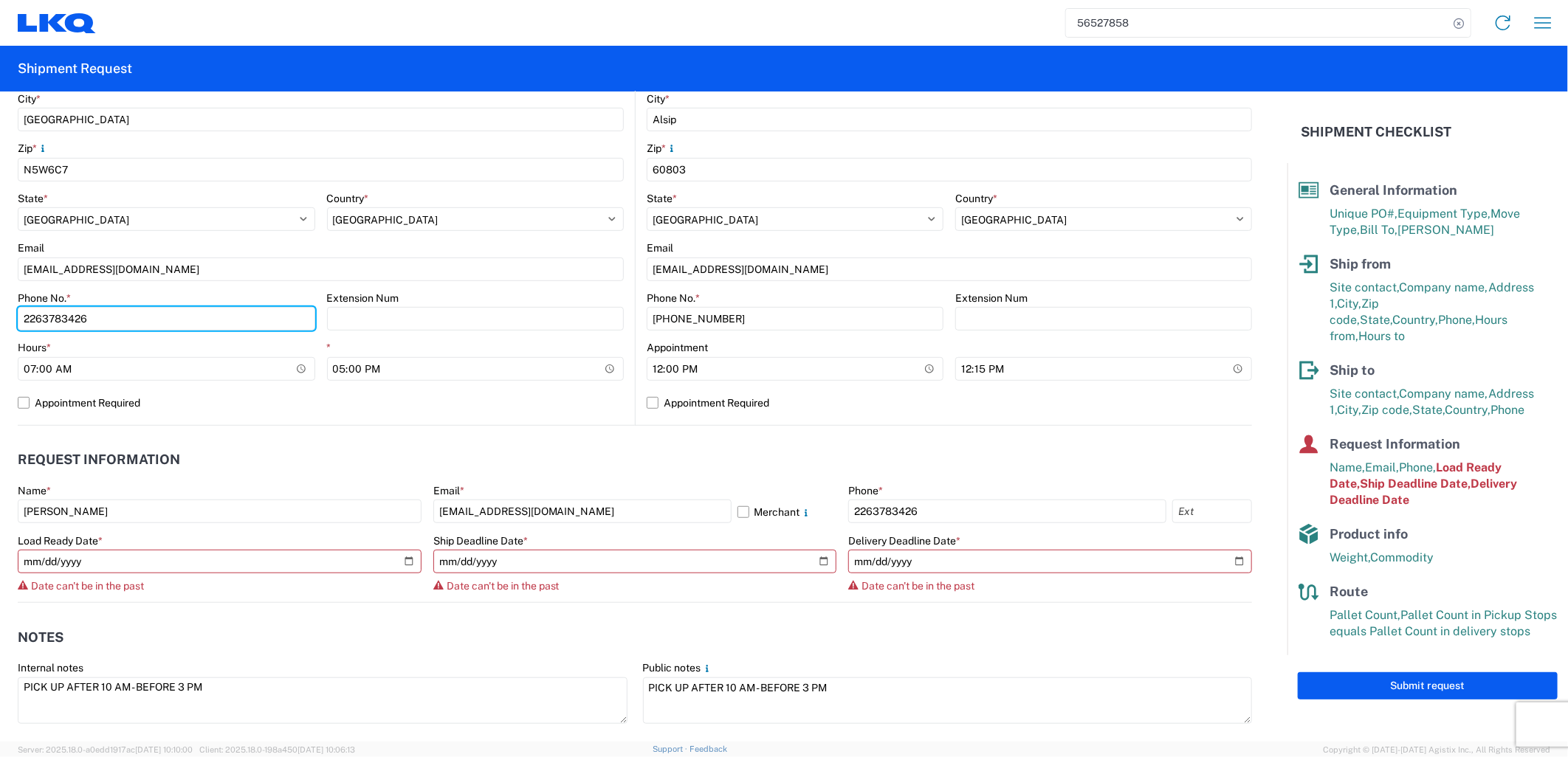
scroll to position [491, 0]
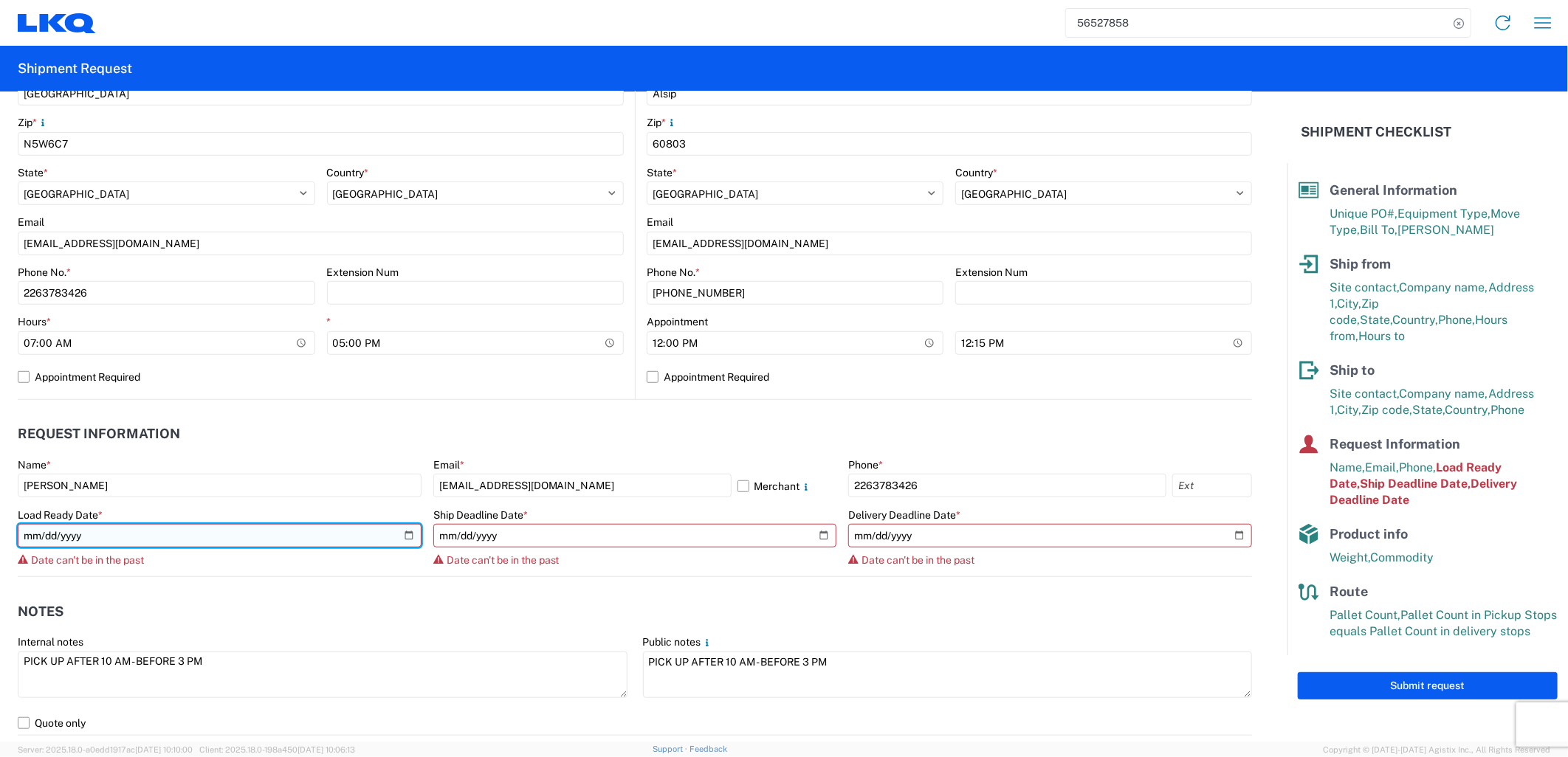
click at [408, 535] on input "[DATE]" at bounding box center [219, 536] width 404 height 24
type input "[DATE]"
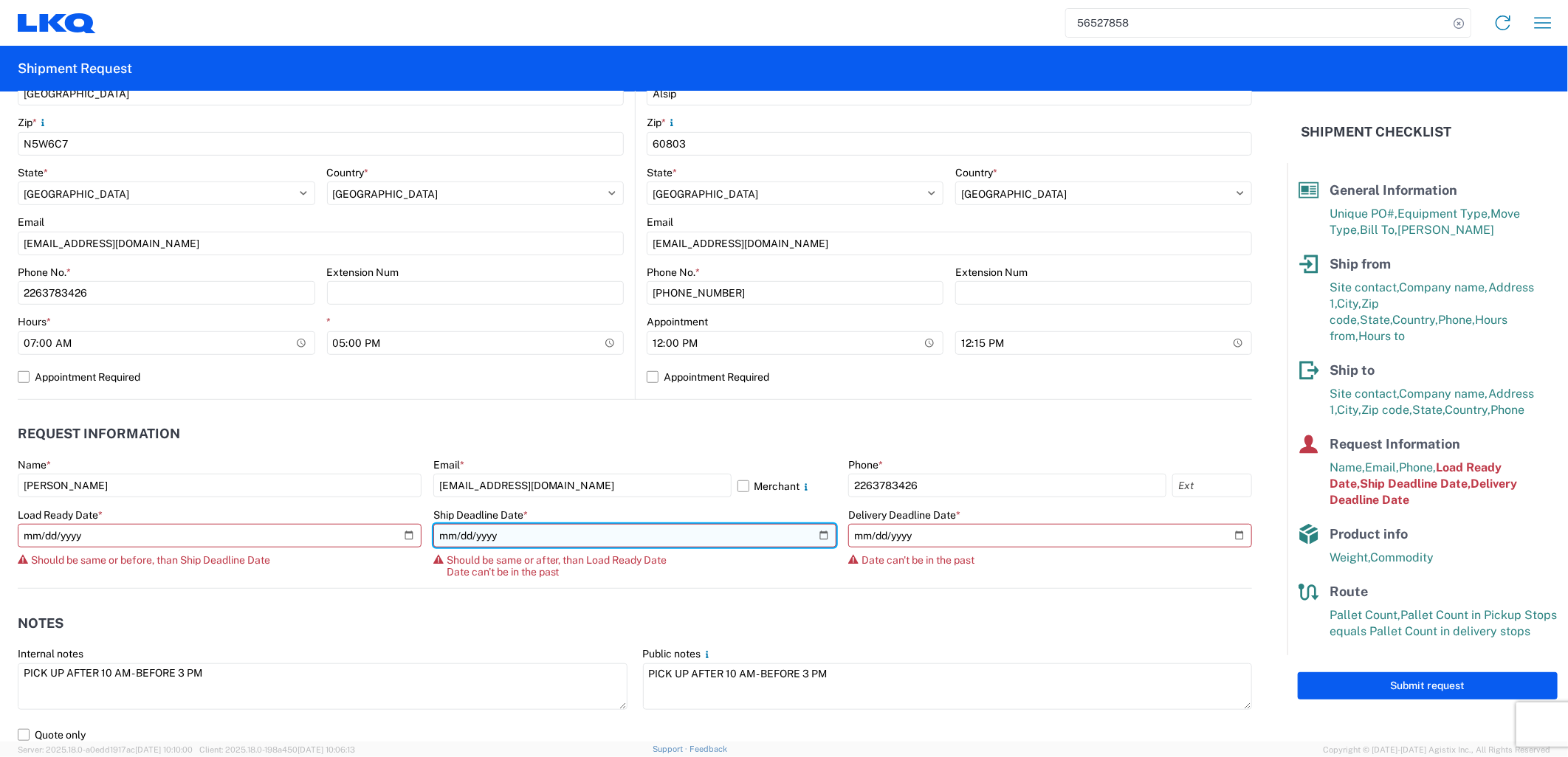
click at [815, 536] on input "[DATE]" at bounding box center [635, 536] width 404 height 24
type input "[DATE]"
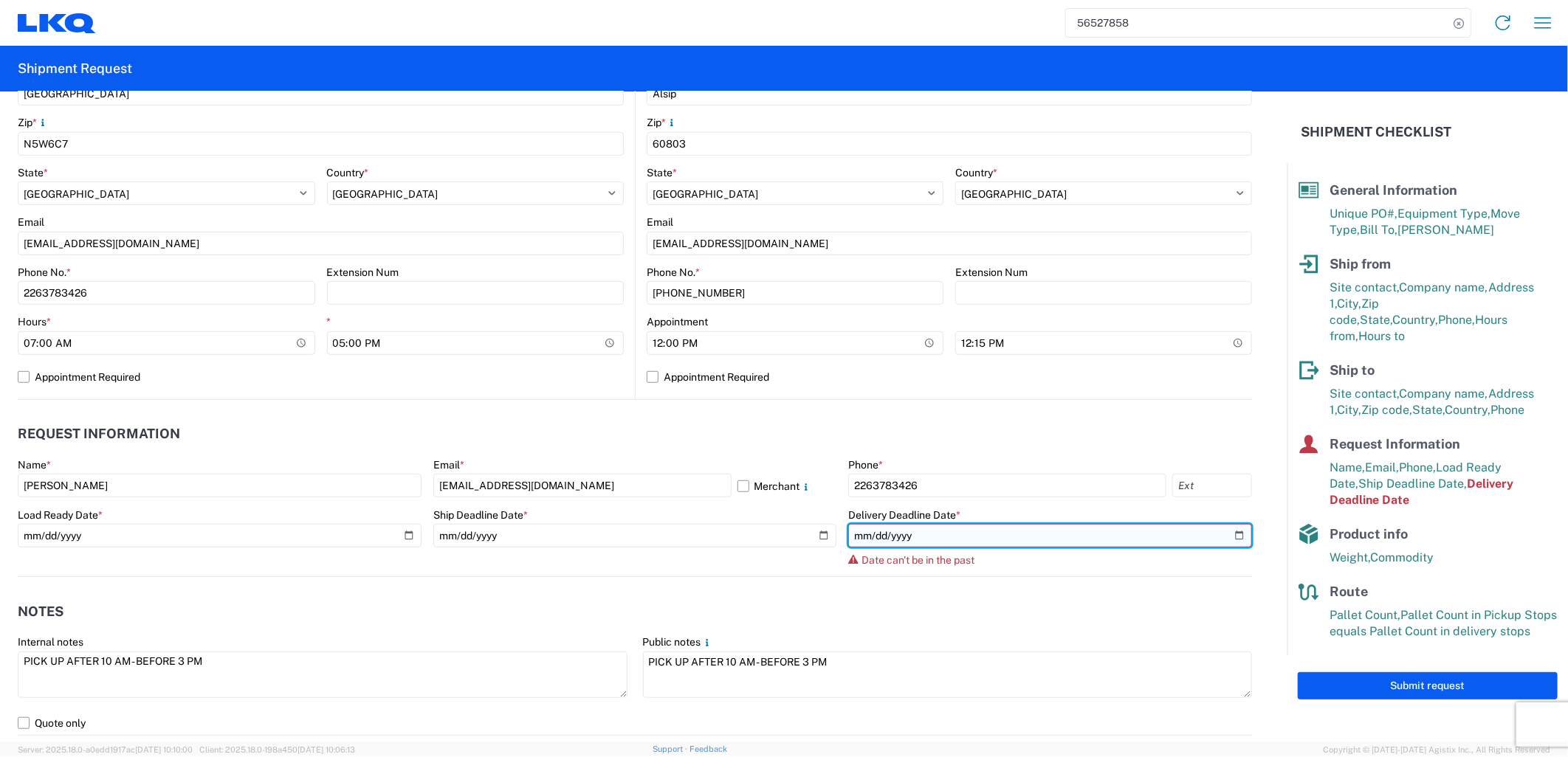
click at [1230, 533] on input "[DATE]" at bounding box center [1050, 536] width 404 height 24
type input "[DATE]"
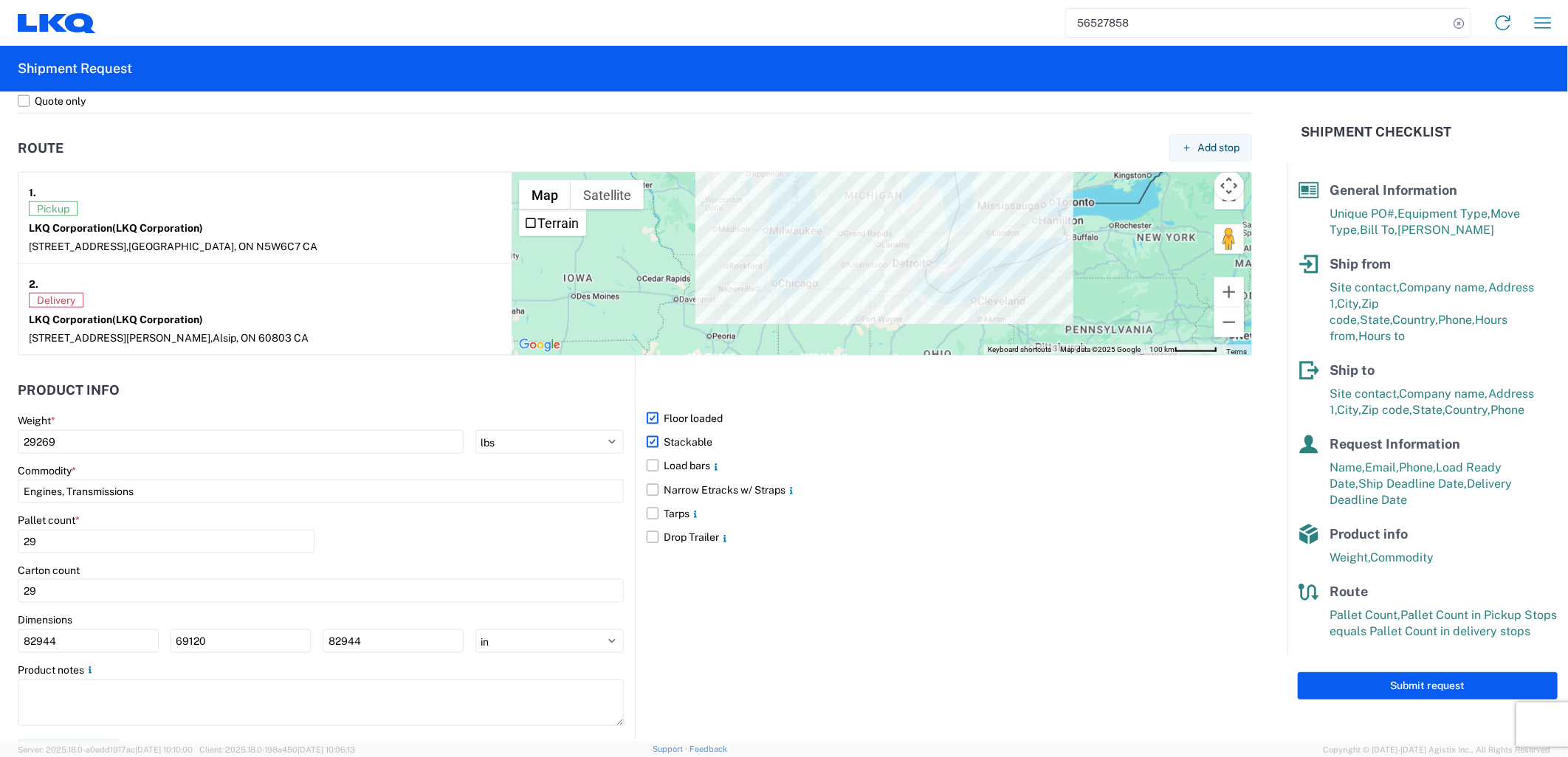
scroll to position [1120, 0]
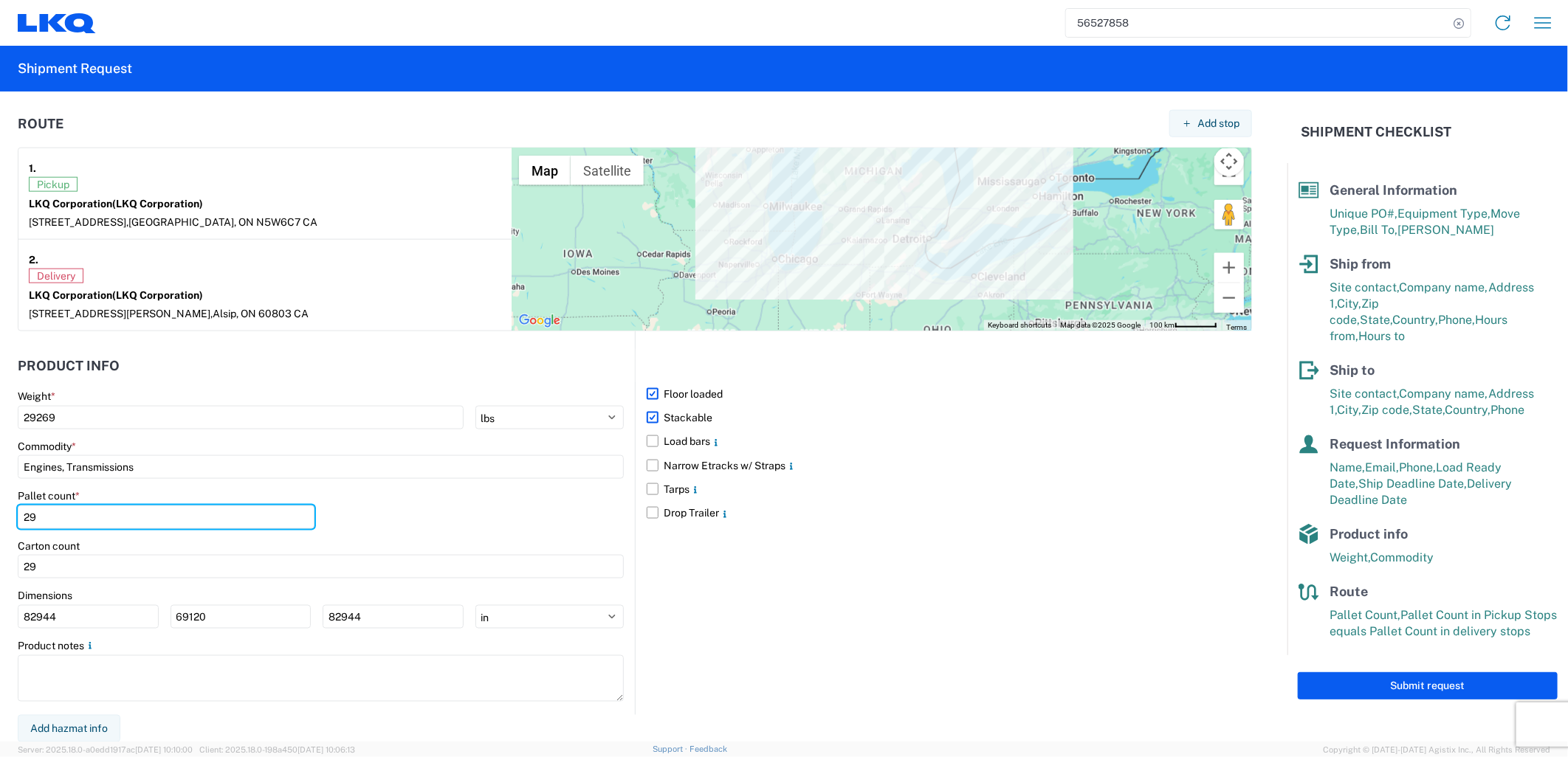
drag, startPoint x: 83, startPoint y: 519, endPoint x: -4, endPoint y: 519, distance: 87.0
click at [0, 519] on html "56527858 Home Shipment request Shipment tracking Shipment Request General Infor…" at bounding box center [784, 378] width 1568 height 757
type input "26"
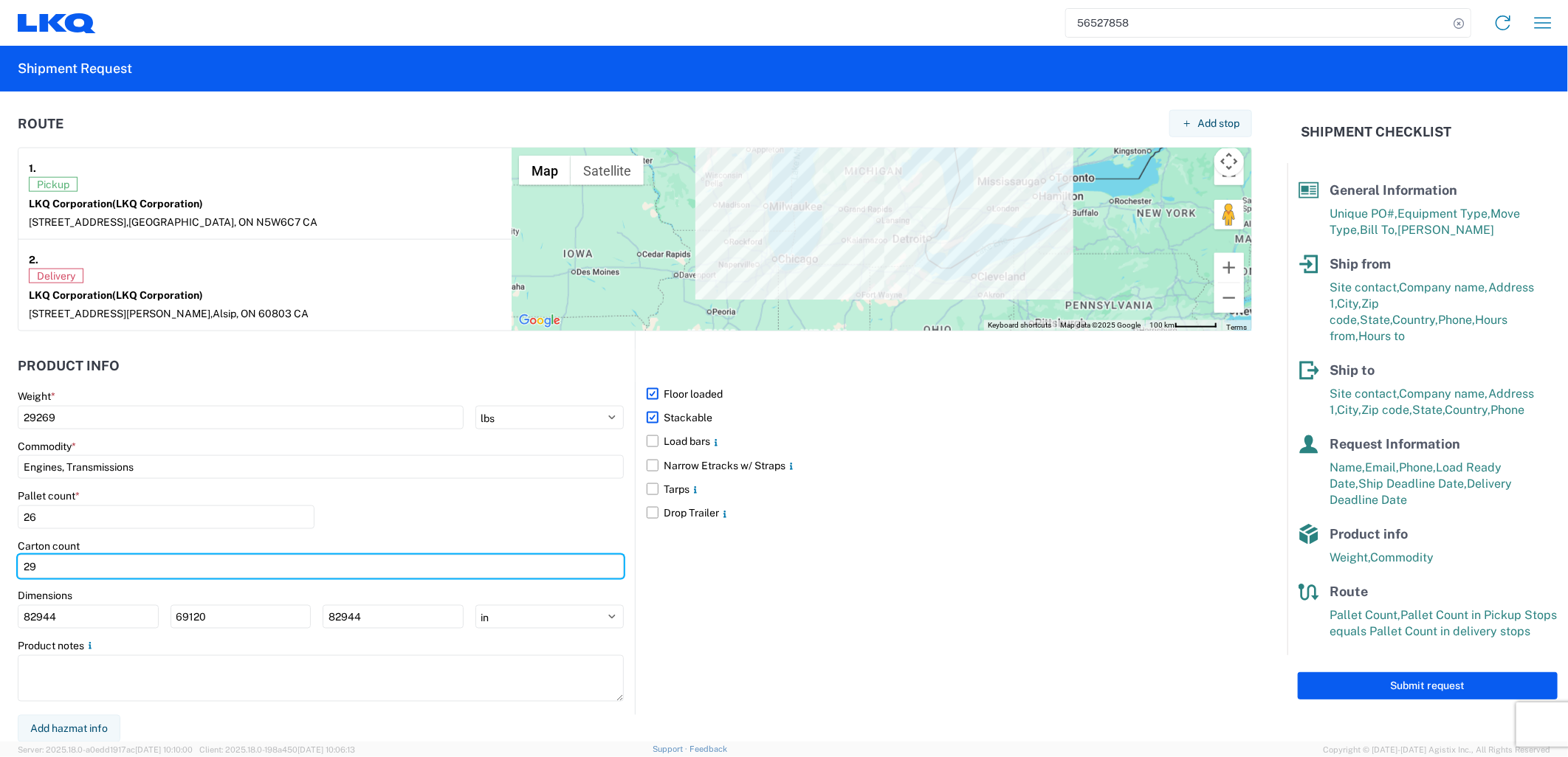
drag, startPoint x: 41, startPoint y: 561, endPoint x: 0, endPoint y: 563, distance: 41.0
click at [0, 563] on html "56527858 Home Shipment request Shipment tracking Shipment Request General Infor…" at bounding box center [784, 378] width 1568 height 757
type input "26"
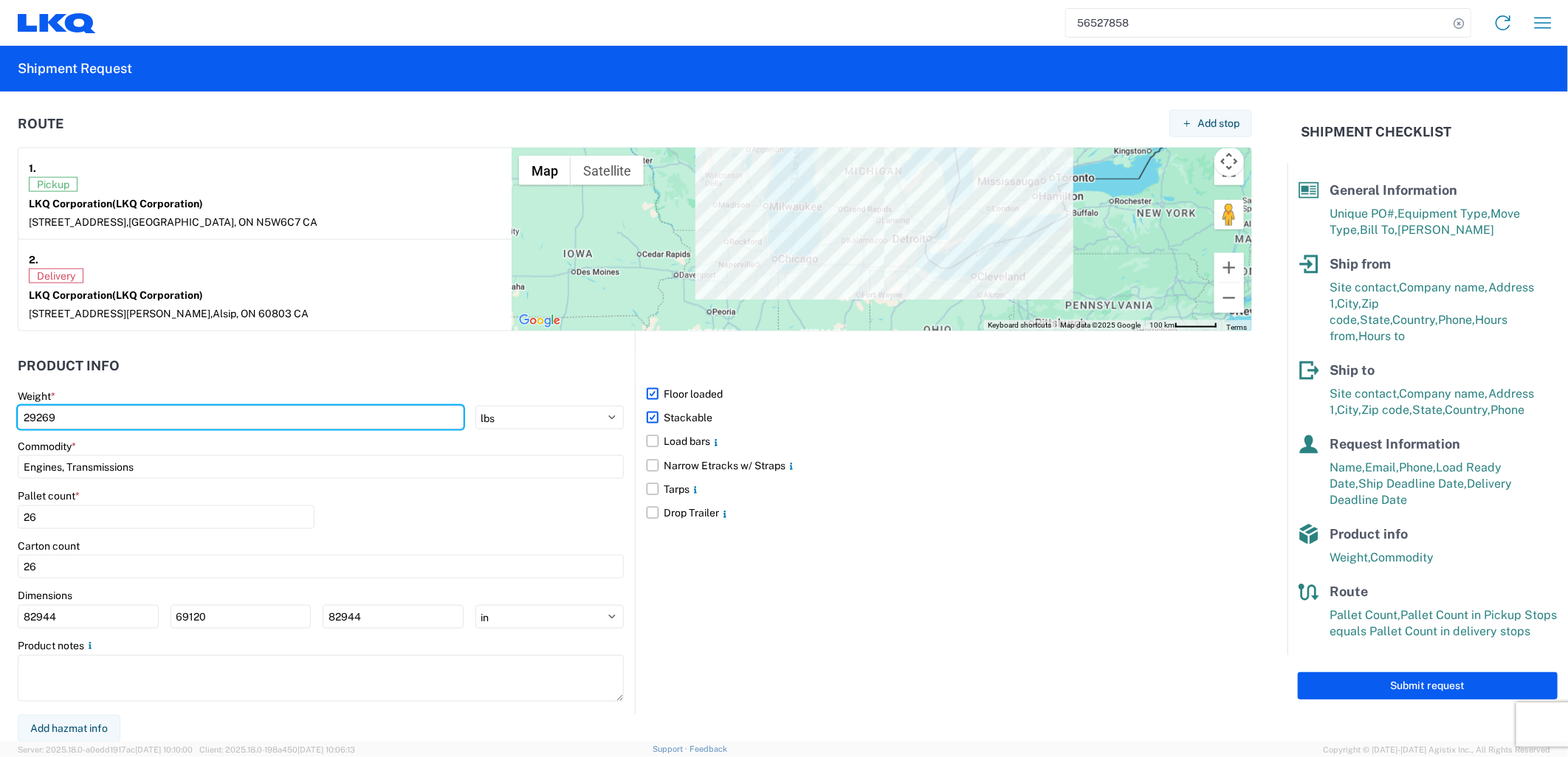
drag, startPoint x: 71, startPoint y: 414, endPoint x: -4, endPoint y: 415, distance: 75.0
click at [0, 415] on html "56527858 Home Shipment request Shipment tracking Shipment Request General Infor…" at bounding box center [784, 378] width 1568 height 757
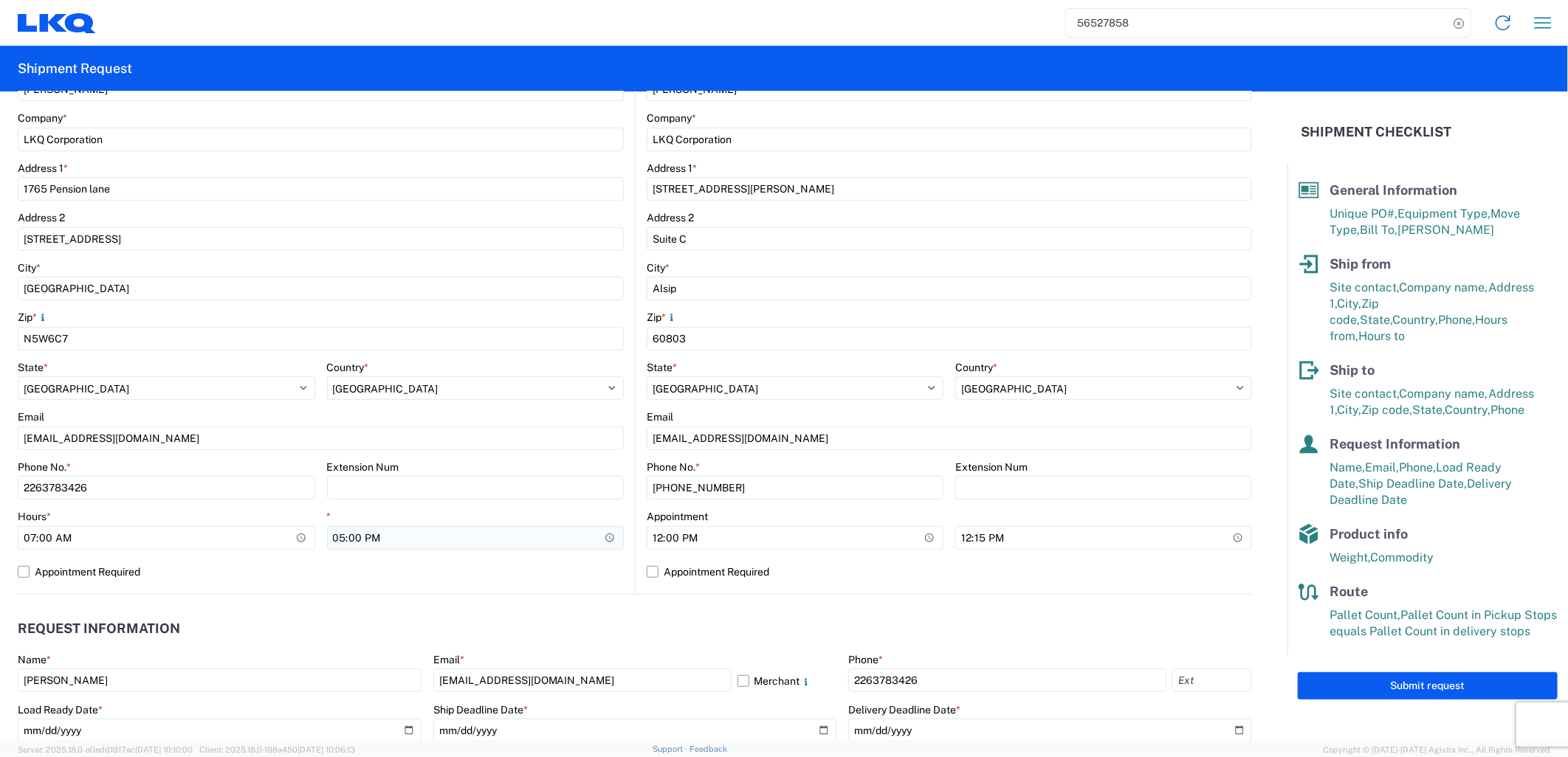
scroll to position [217, 0]
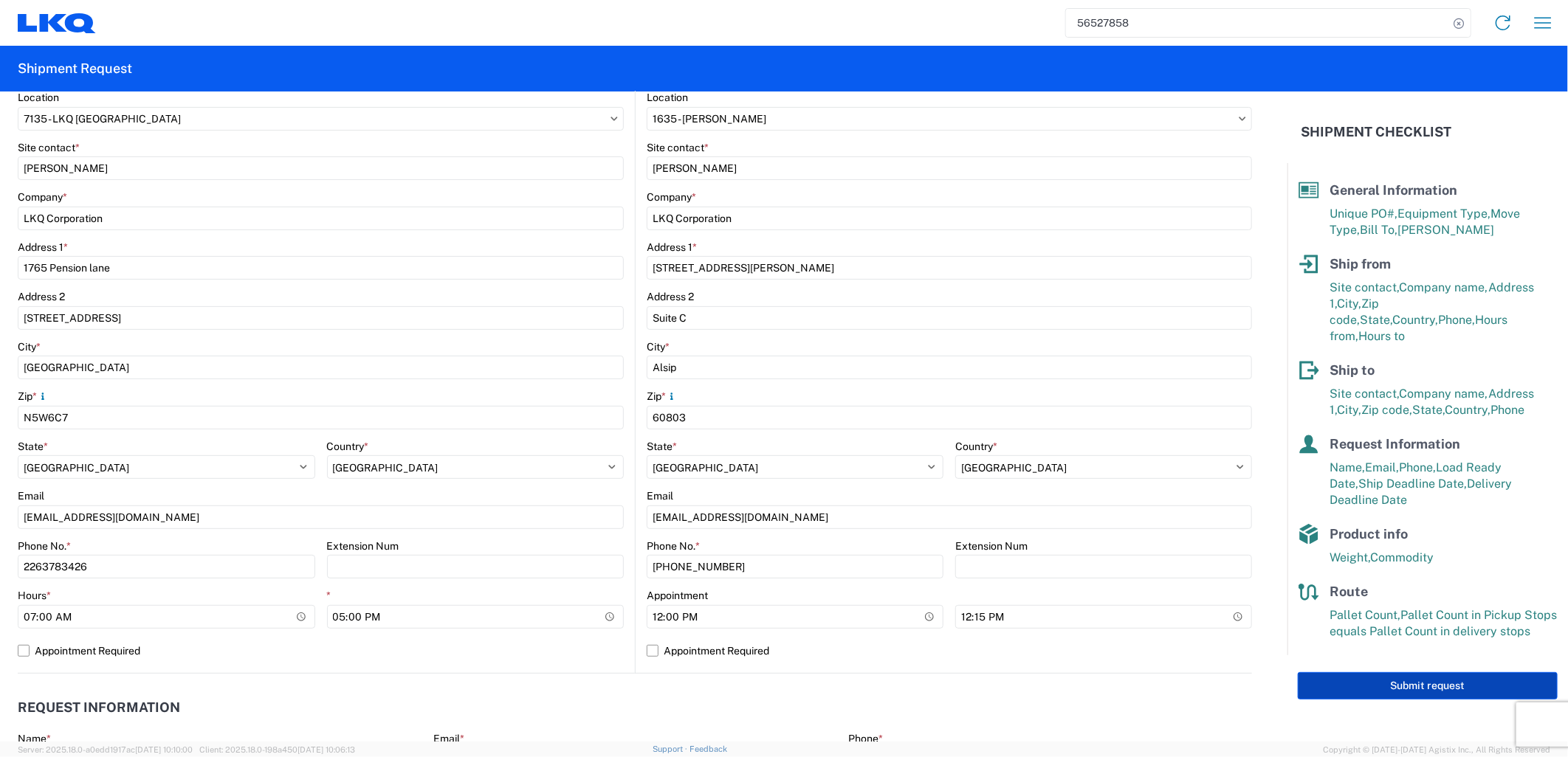
type input "26934"
click at [1437, 673] on button "Submit request" at bounding box center [1427, 686] width 260 height 27
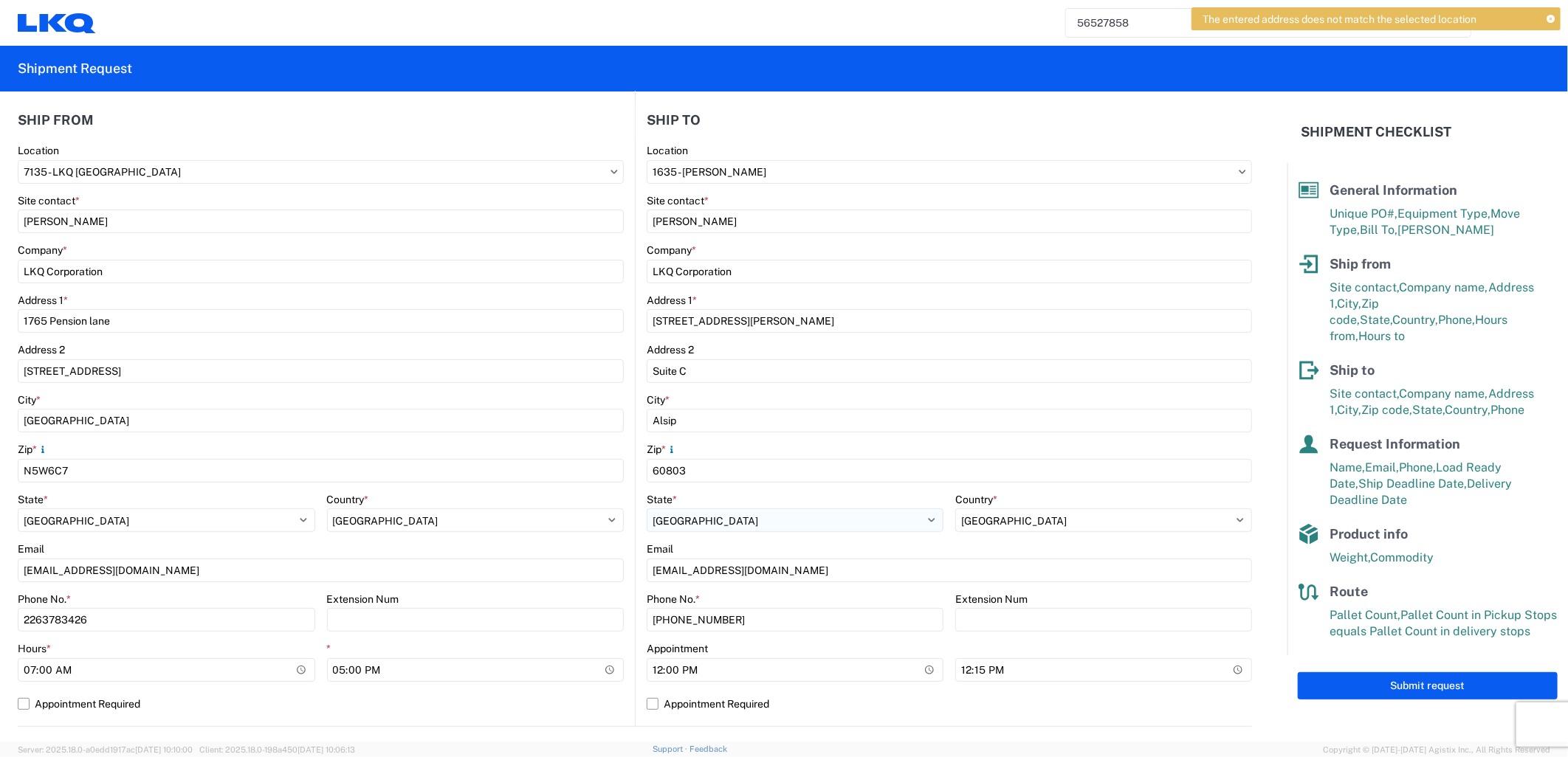
scroll to position [136, 0]
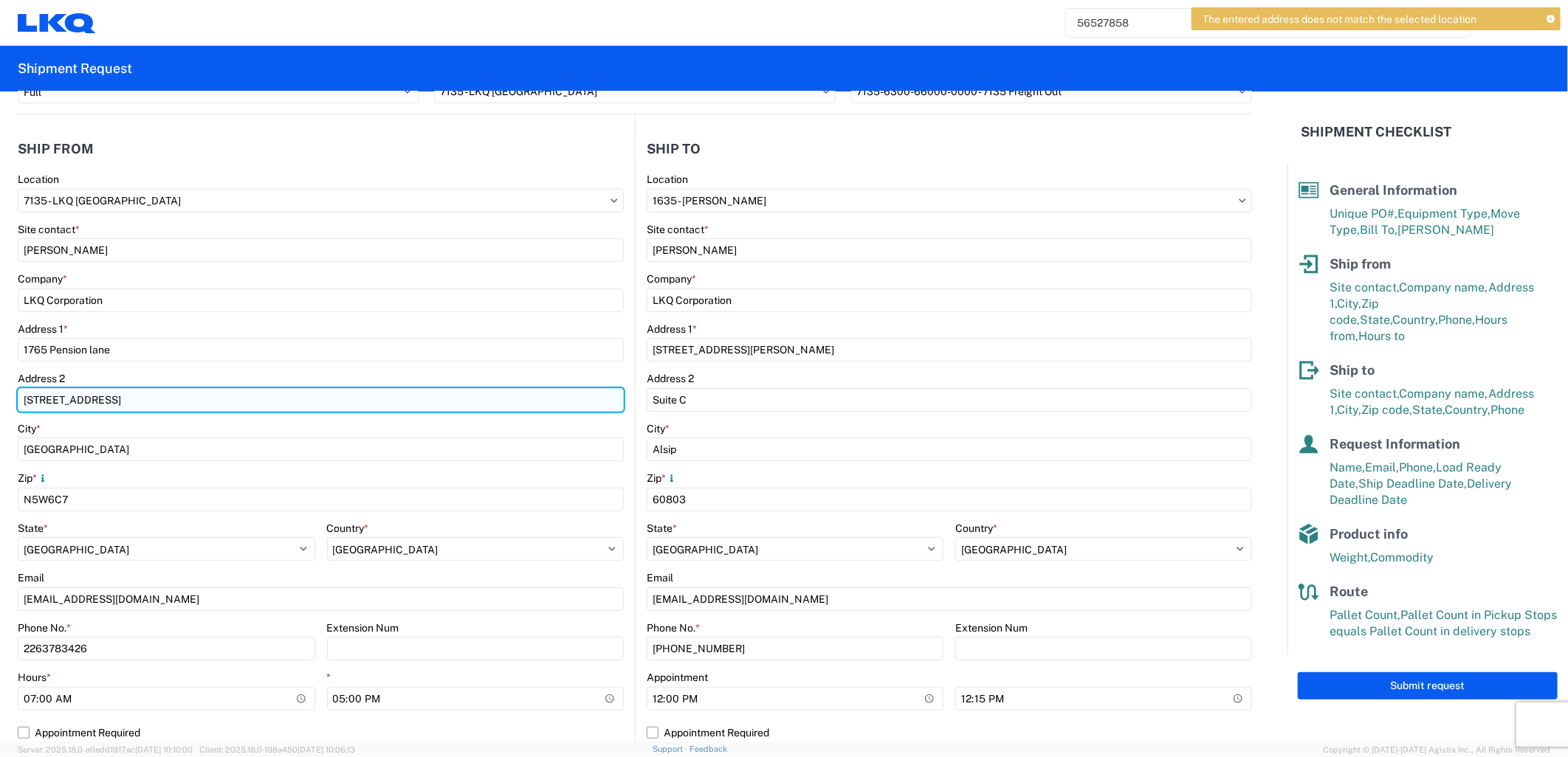
click at [168, 409] on input "[STREET_ADDRESS]" at bounding box center [321, 400] width 606 height 24
drag, startPoint x: 123, startPoint y: 399, endPoint x: 0, endPoint y: 397, distance: 123.0
click at [0, 397] on html "The entered address does not match the selected location 56527858 Home Shipment…" at bounding box center [784, 378] width 1568 height 757
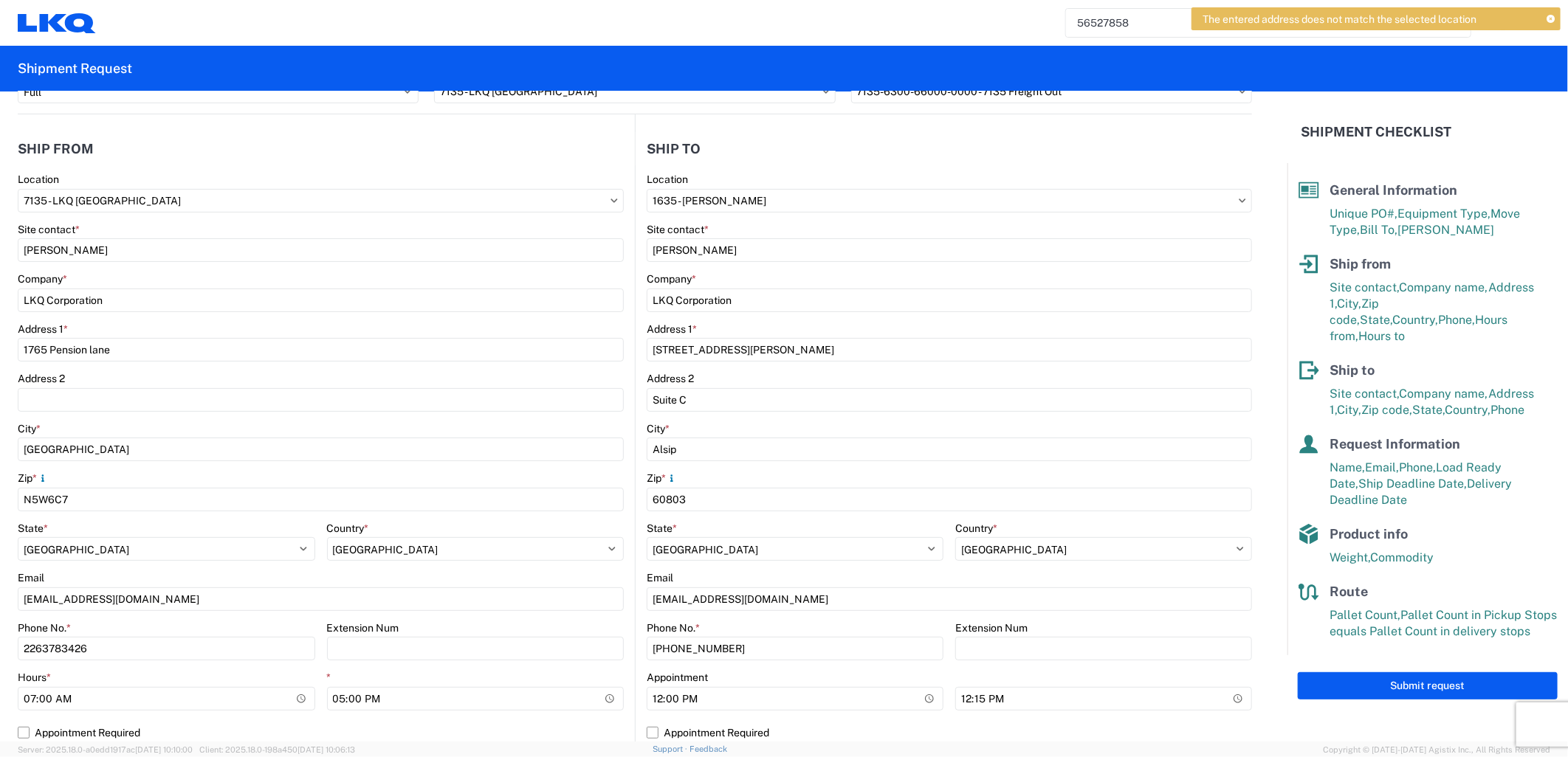
click at [127, 378] on div "Address 2" at bounding box center [321, 378] width 606 height 14
click at [202, 581] on div "Email" at bounding box center [321, 578] width 606 height 14
click at [1426, 679] on button "Submit request" at bounding box center [1427, 686] width 260 height 27
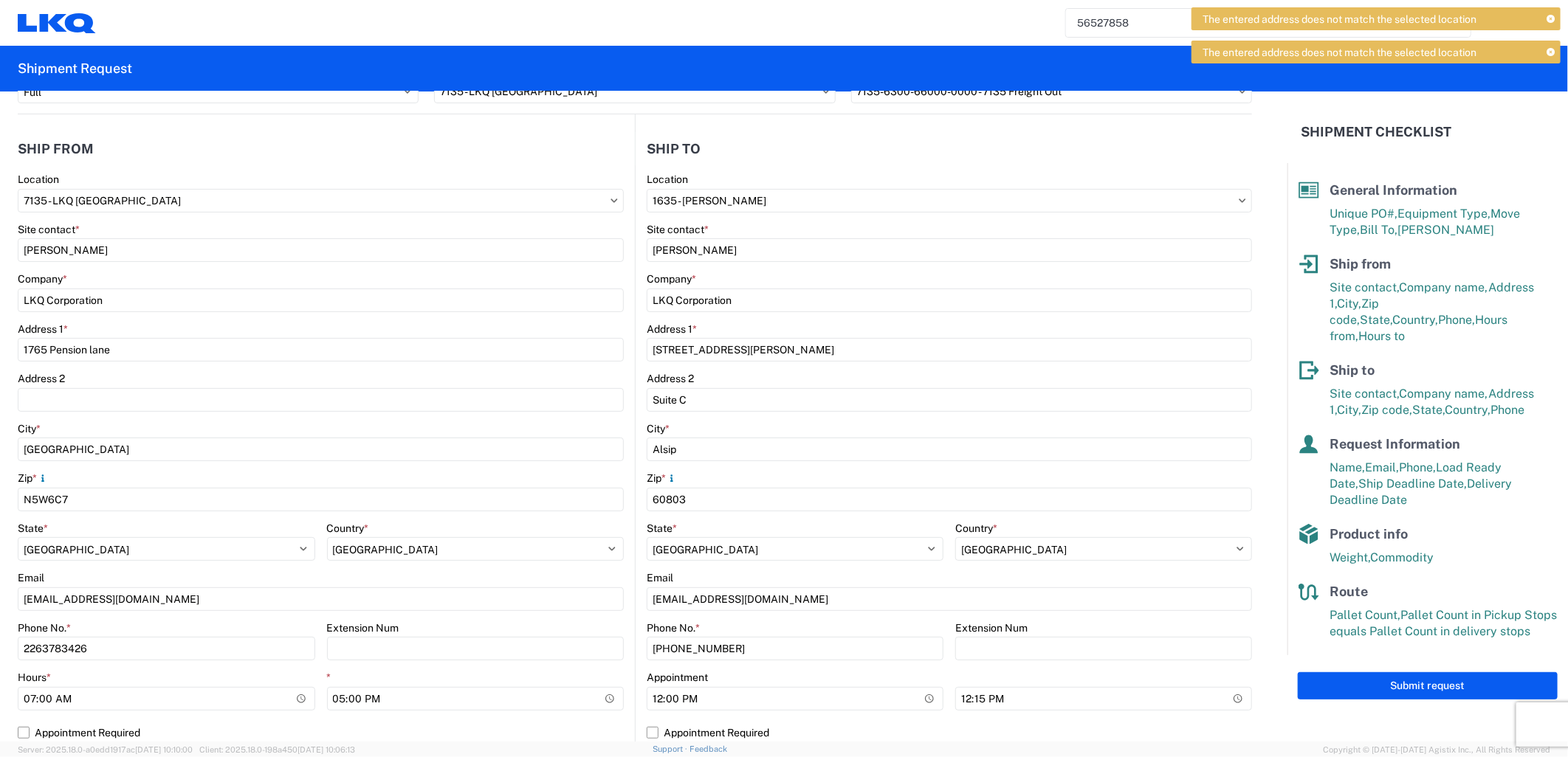
click at [1386, 52] on span "The entered address does not match the selected location" at bounding box center [1340, 52] width 274 height 14
click at [744, 205] on input "1635 - [PERSON_NAME]" at bounding box center [949, 201] width 605 height 24
type input "1635"
click at [726, 264] on div "1635 - [PERSON_NAME]" at bounding box center [773, 266] width 258 height 24
select select "US"
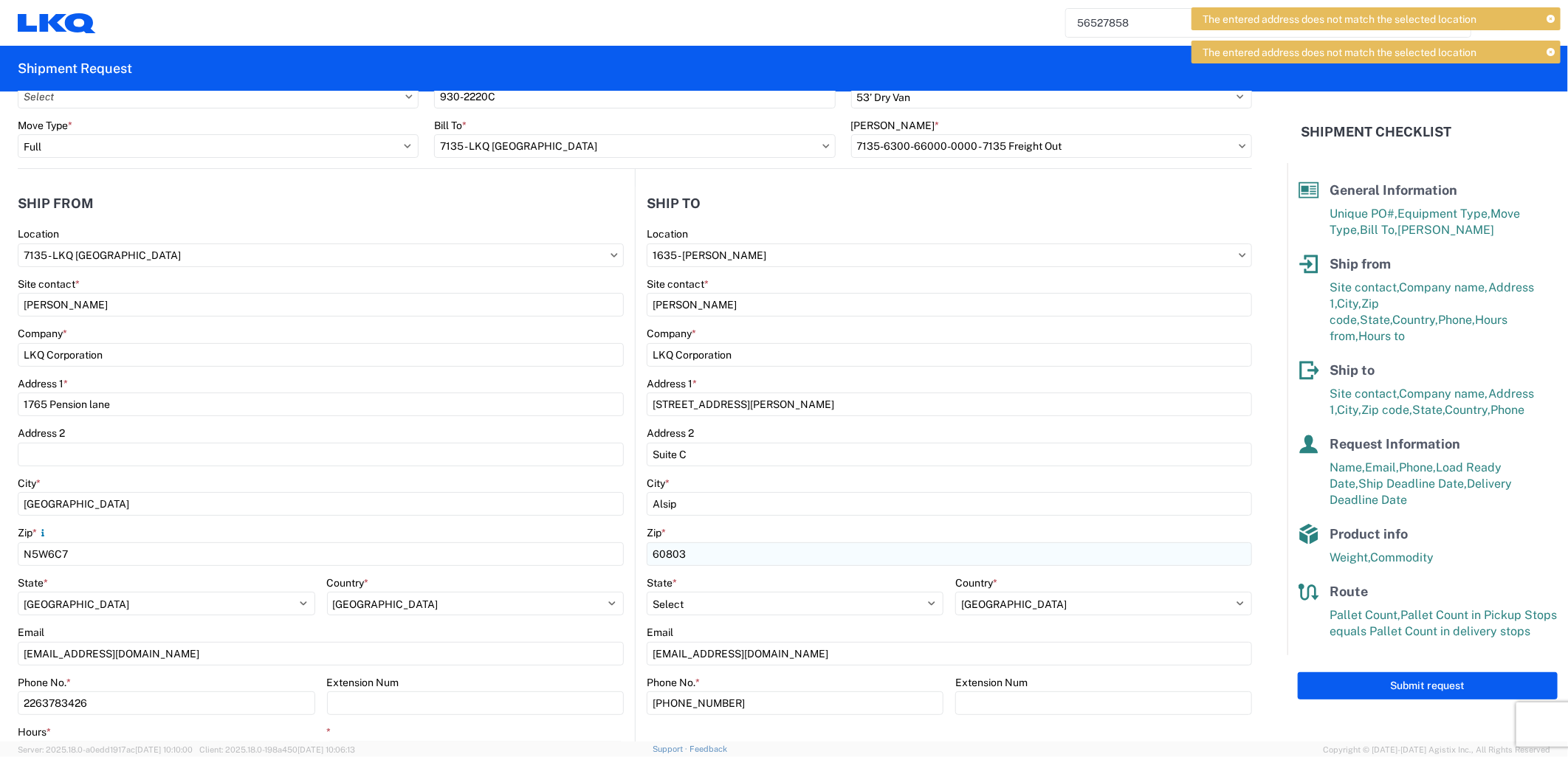
scroll to position [54, 0]
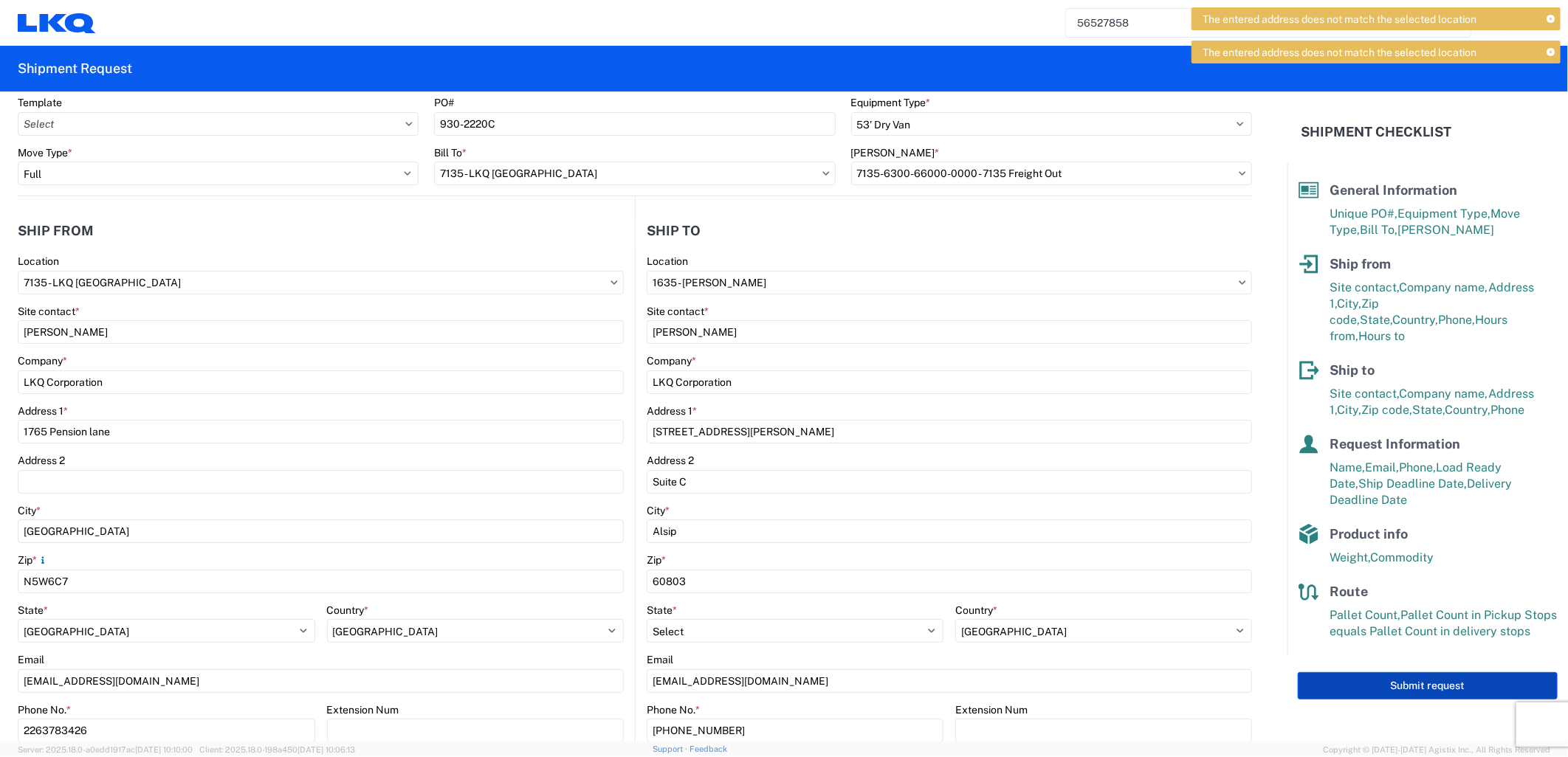
click at [1448, 672] on button "Submit request" at bounding box center [1427, 686] width 260 height 27
